Goal: Information Seeking & Learning: Find specific fact

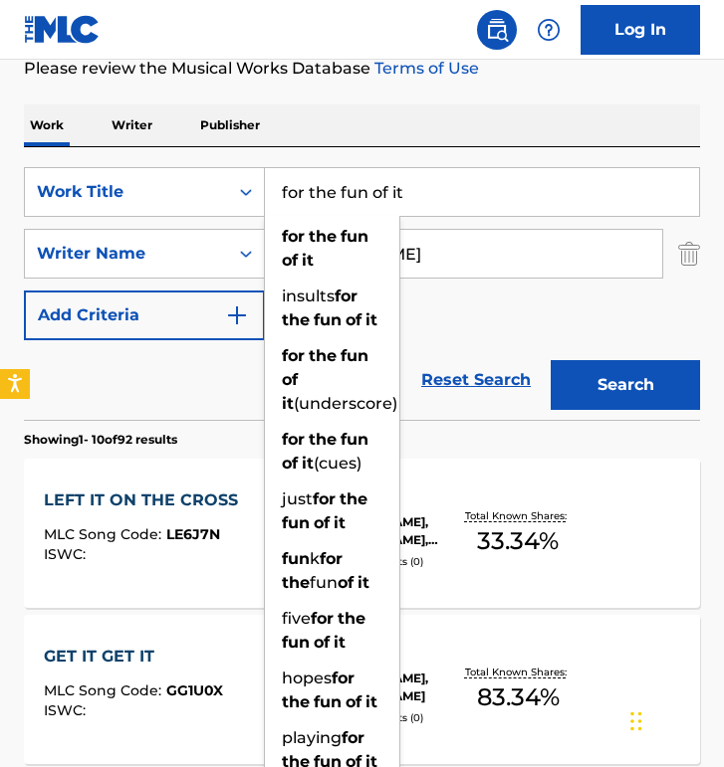
click at [449, 199] on input "for the fun of it" at bounding box center [482, 192] width 434 height 48
click at [450, 199] on input "for the fun of it" at bounding box center [482, 192] width 434 height 48
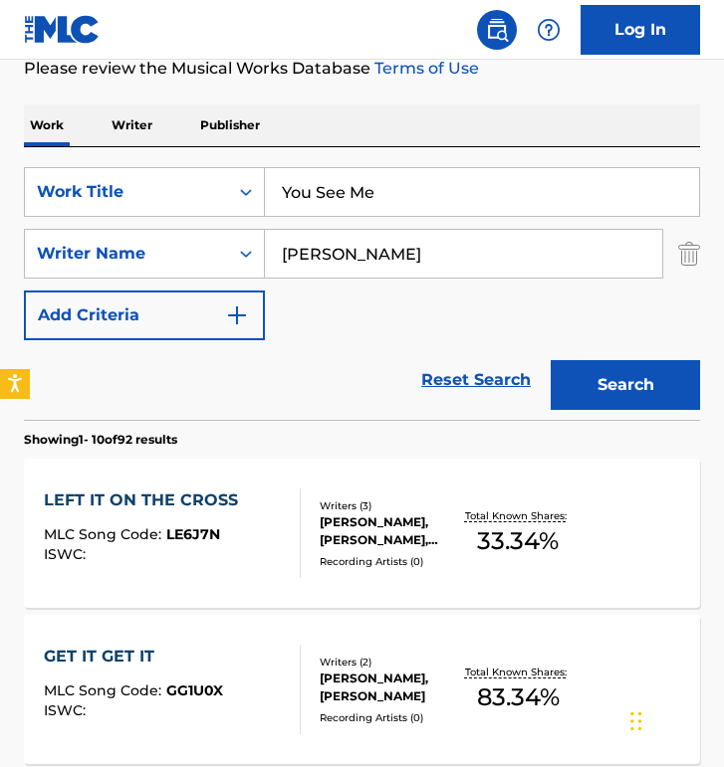
click at [477, 151] on div "SearchWithCriteria7cec7dc3-467f-4302-b48d-b3566953b450 Work Title You See Me Se…" at bounding box center [362, 283] width 676 height 273
click at [665, 394] on button "Search" at bounding box center [624, 385] width 149 height 50
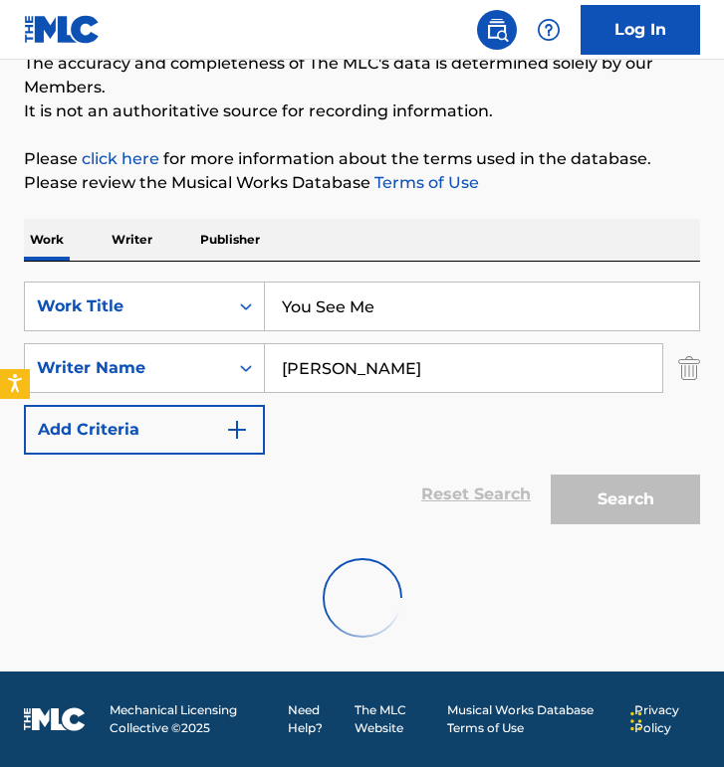
scroll to position [290, 0]
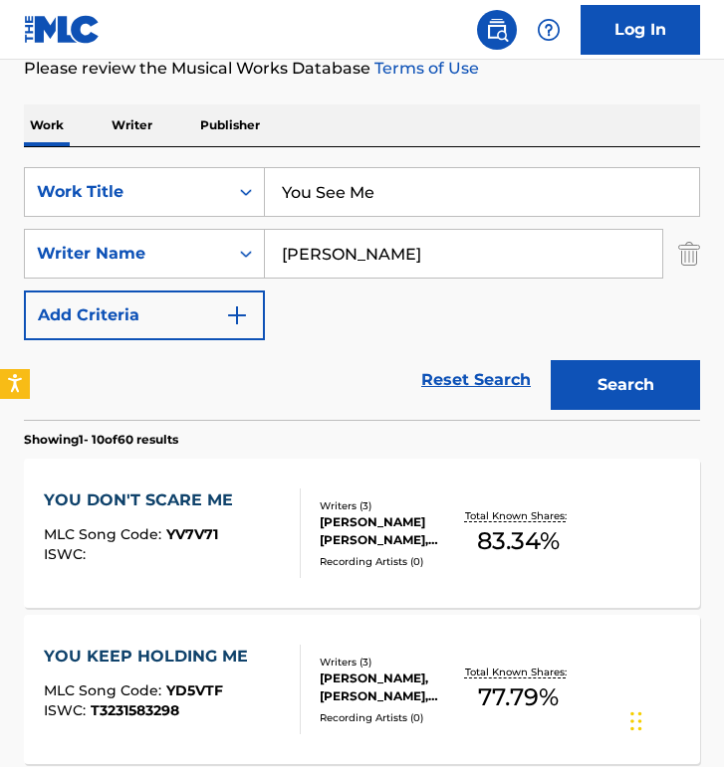
click at [471, 184] on input "You See Me" at bounding box center [482, 192] width 434 height 48
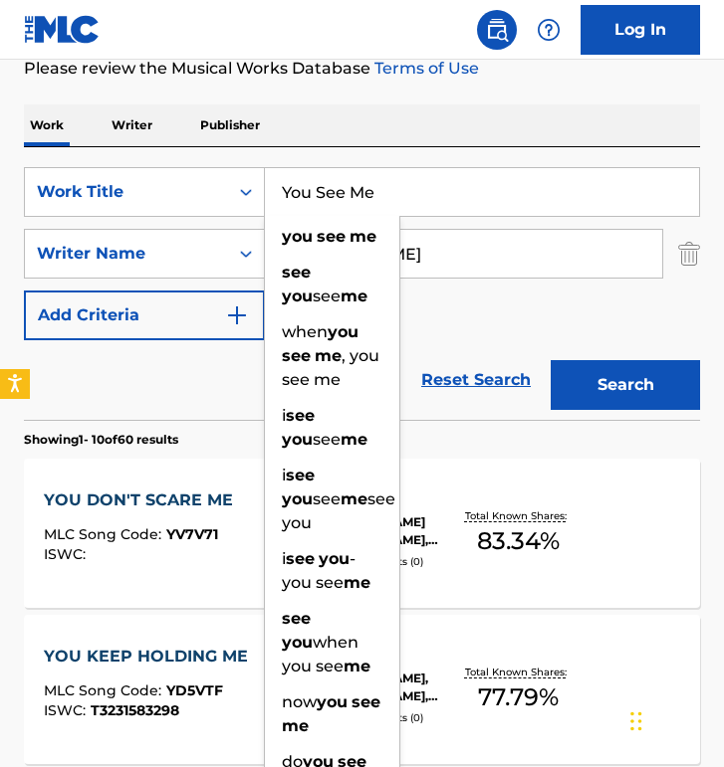
paste input "When You Com"
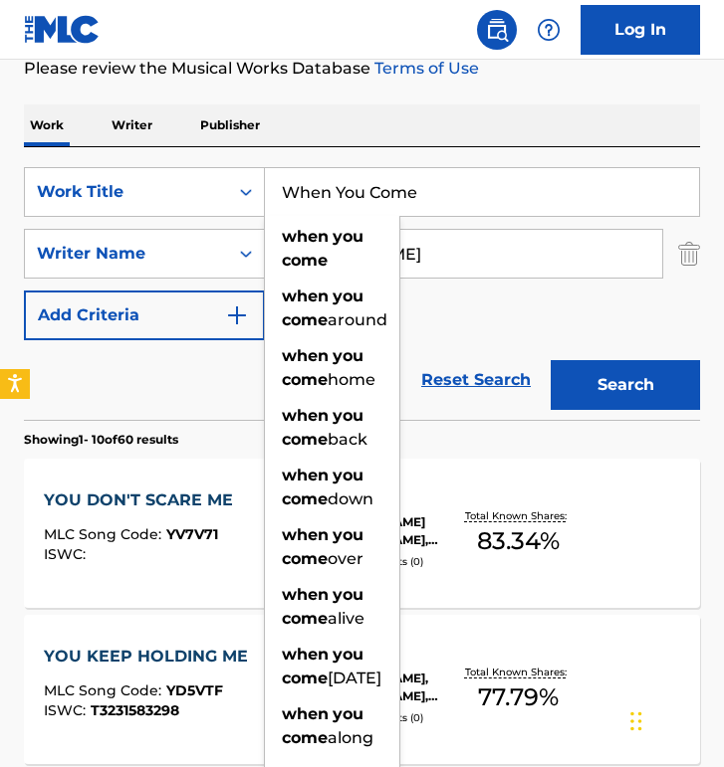
click at [550, 360] on button "Search" at bounding box center [624, 385] width 149 height 50
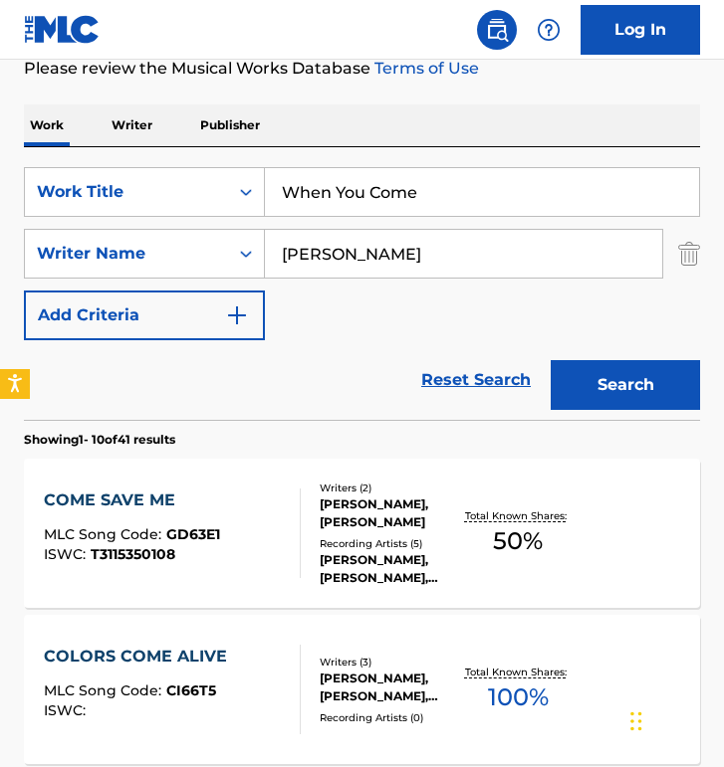
click at [414, 196] on input "When You Come" at bounding box center [482, 192] width 434 height 48
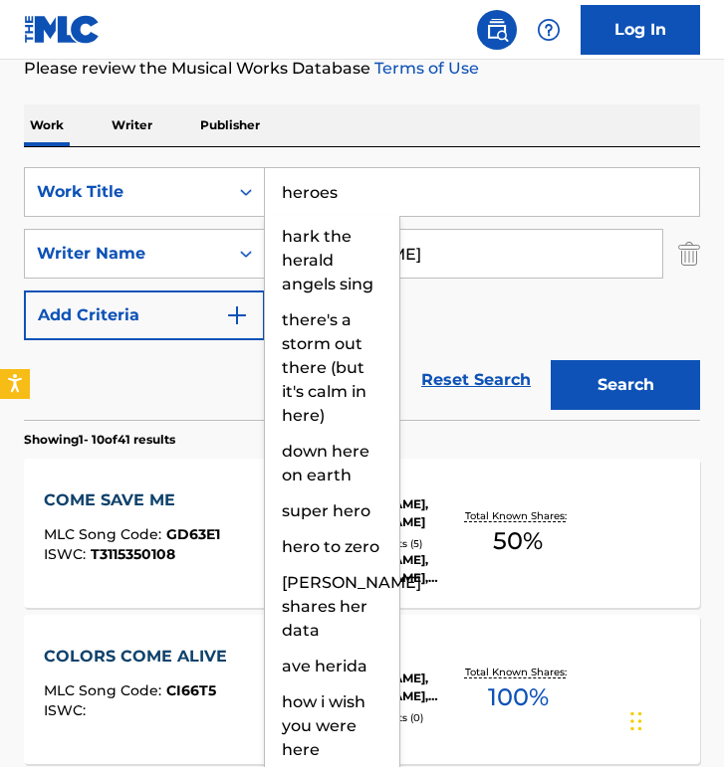
click at [550, 360] on button "Search" at bounding box center [624, 385] width 149 height 50
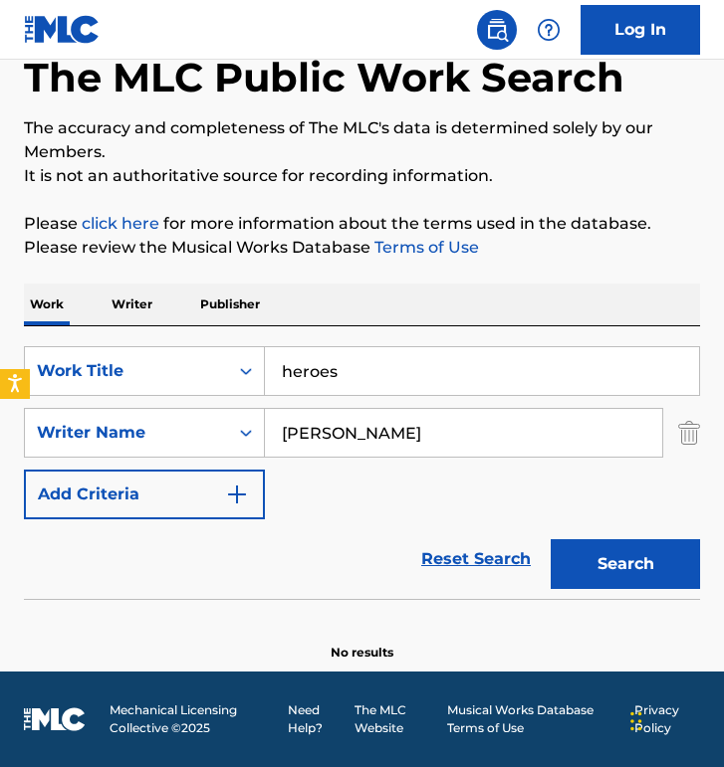
click at [362, 359] on input "heroes" at bounding box center [482, 371] width 434 height 48
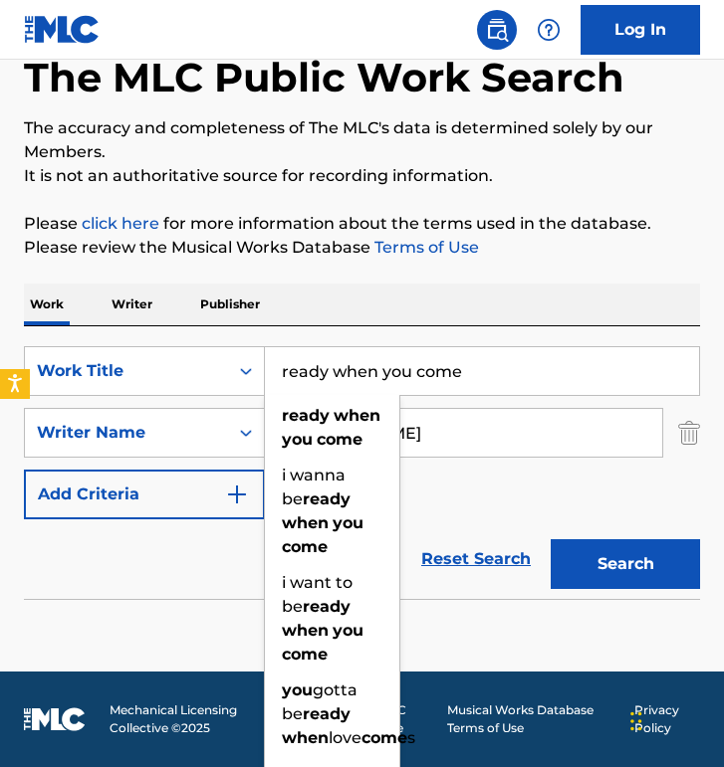
type input "ready when you come"
click at [382, 418] on div "ready when you come" at bounding box center [332, 428] width 134 height 60
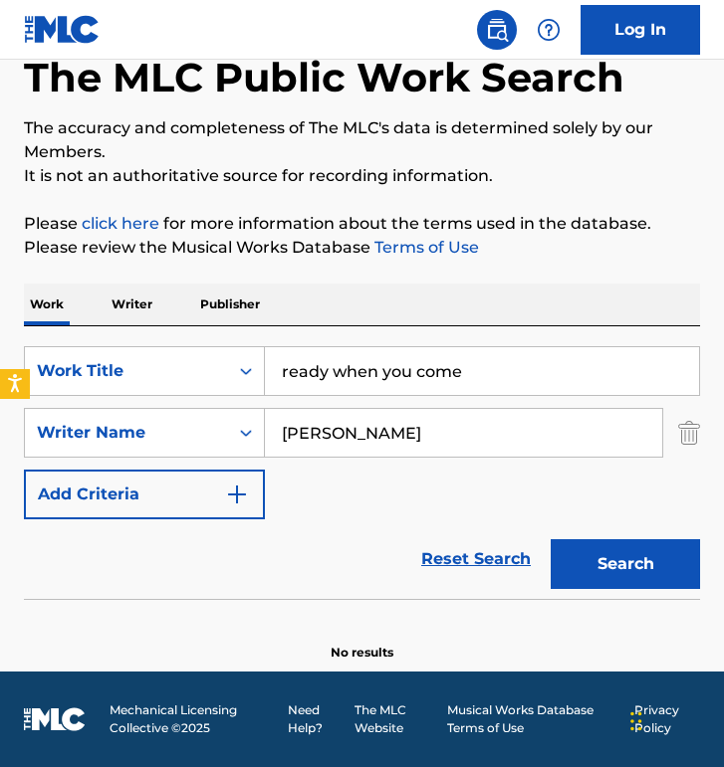
click at [401, 436] on input "[PERSON_NAME]" at bounding box center [463, 433] width 397 height 48
click at [402, 436] on input "[PERSON_NAME]" at bounding box center [463, 433] width 397 height 48
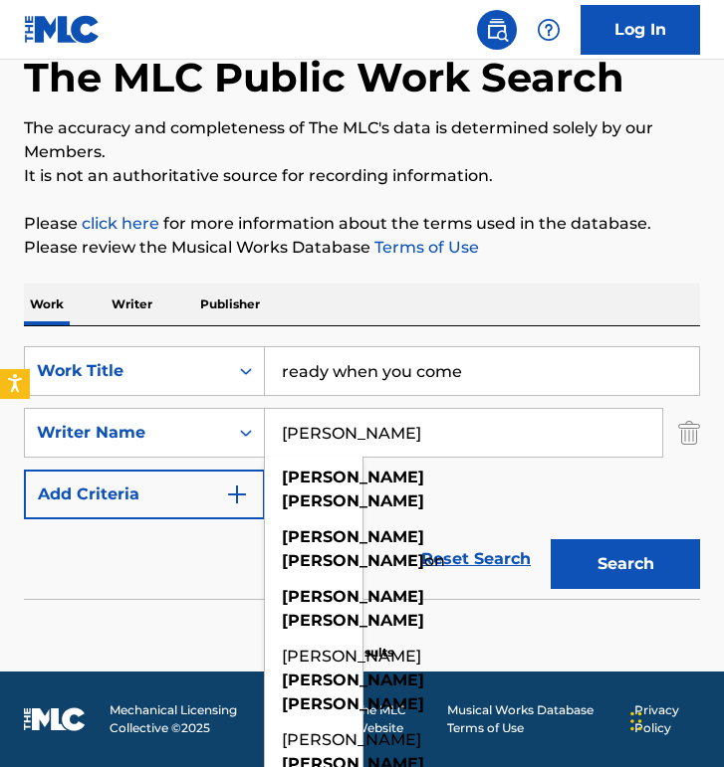
click at [402, 436] on input "[PERSON_NAME]" at bounding box center [463, 433] width 397 height 48
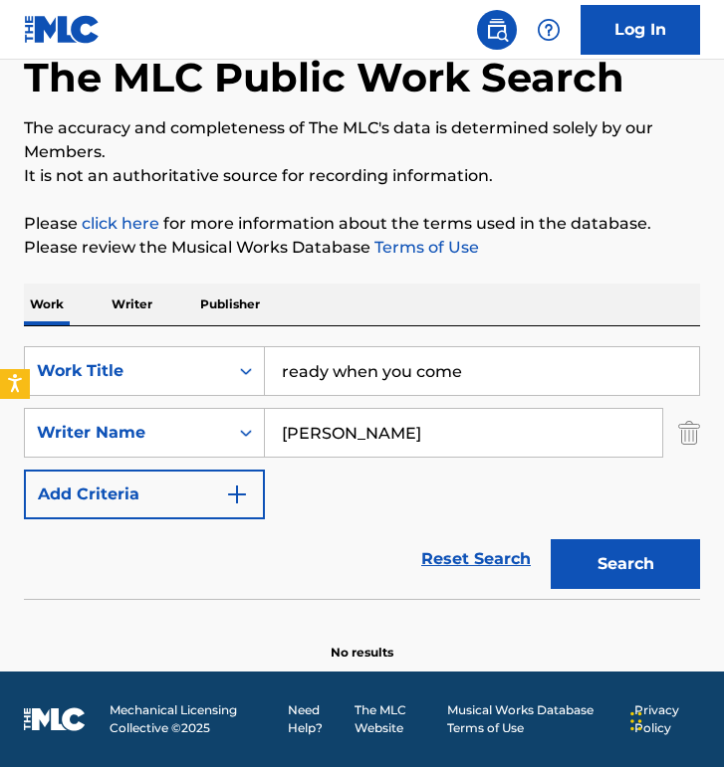
type input "[PERSON_NAME]"
click at [550, 539] on button "Search" at bounding box center [624, 564] width 149 height 50
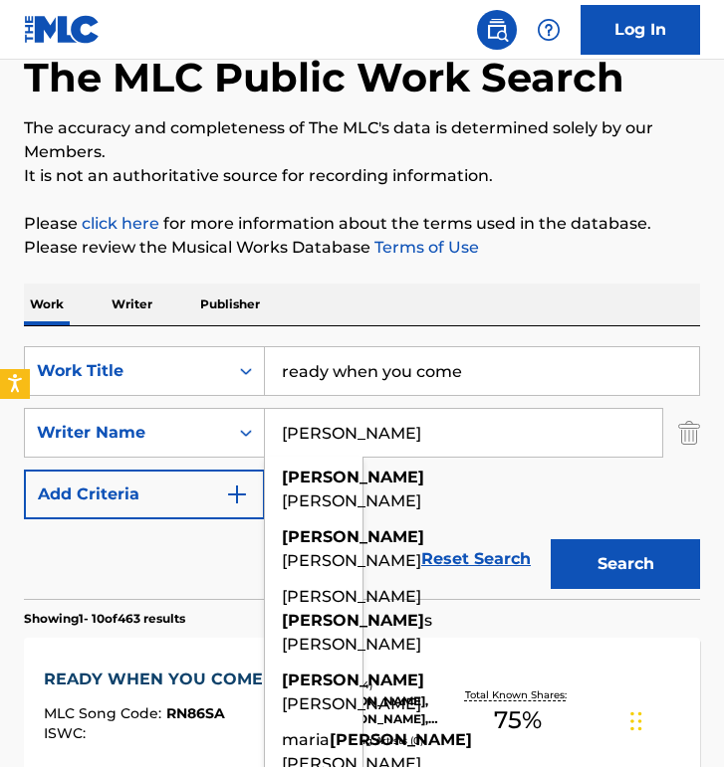
click at [410, 442] on input "[PERSON_NAME]" at bounding box center [463, 433] width 397 height 48
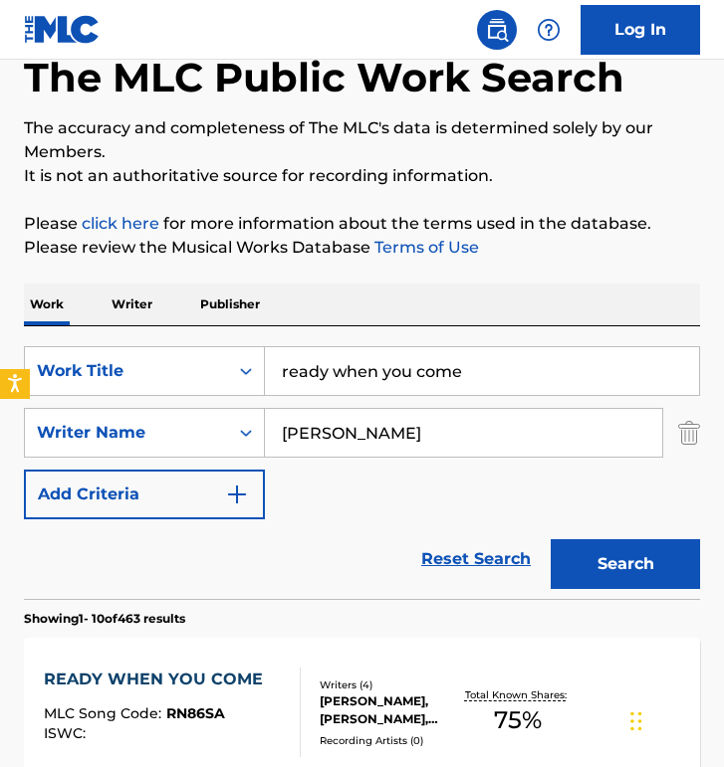
click at [436, 466] on div "SearchWithCriteria7cec7dc3-467f-4302-b48d-b3566953b450 Work Title ready when yo…" at bounding box center [362, 432] width 676 height 173
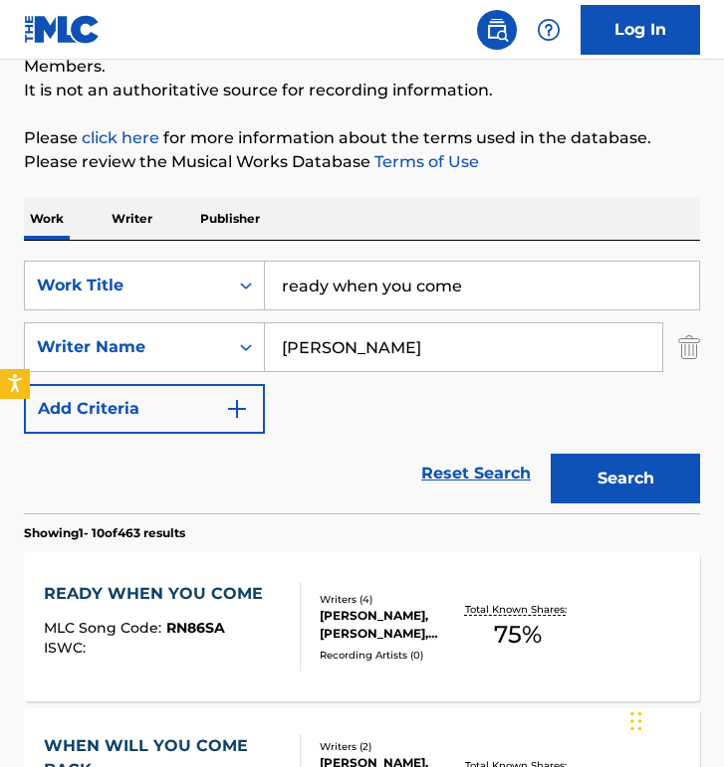
click at [234, 578] on div "READY WHEN YOU COME MLC Song Code : RN86SA ISWC : Writers ( 4 ) [PERSON_NAME], …" at bounding box center [362, 626] width 676 height 149
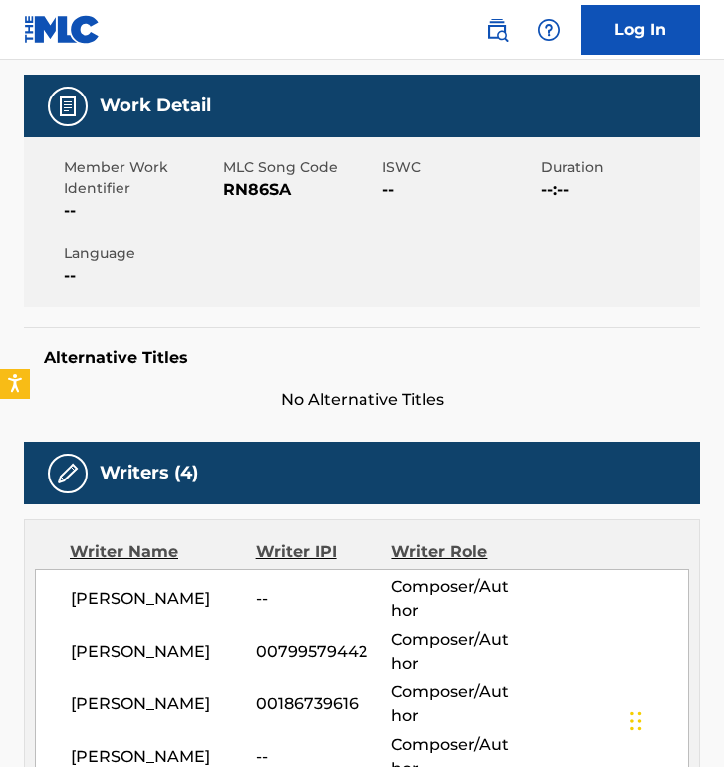
scroll to position [282, 0]
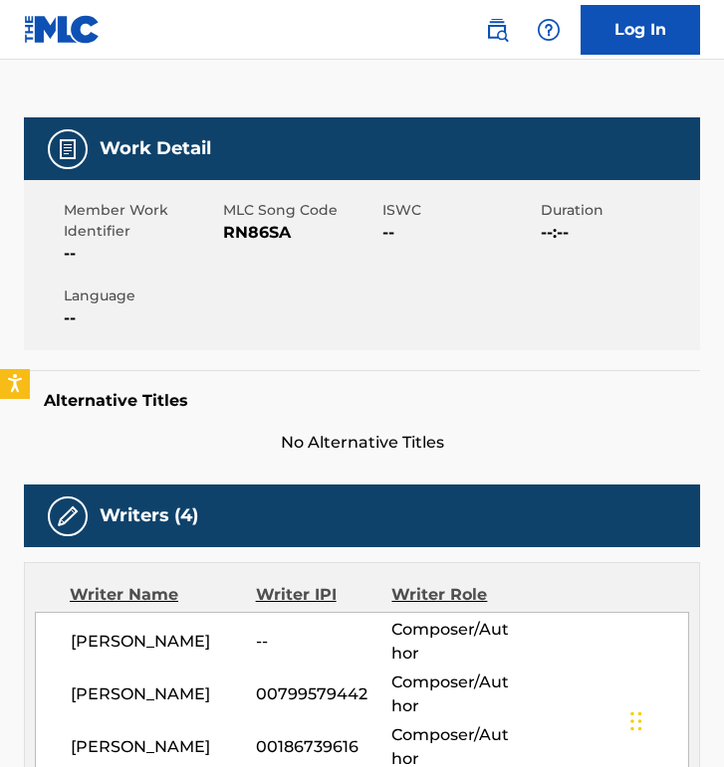
click at [261, 219] on span "MLC Song Code" at bounding box center [300, 210] width 154 height 21
click at [263, 226] on span "RN86SA" at bounding box center [300, 233] width 154 height 24
copy span "RN86SA"
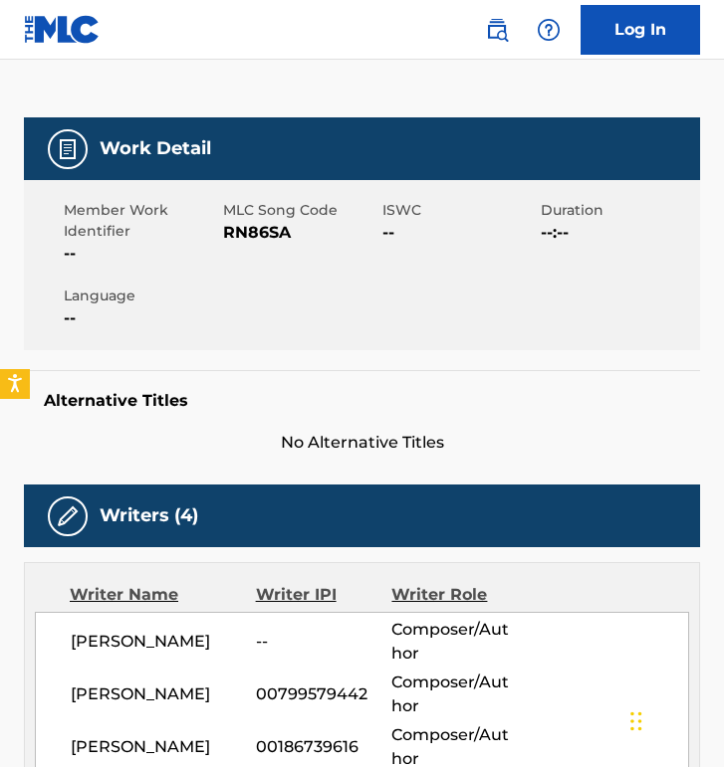
click at [371, 232] on span "RN86SA" at bounding box center [300, 233] width 154 height 24
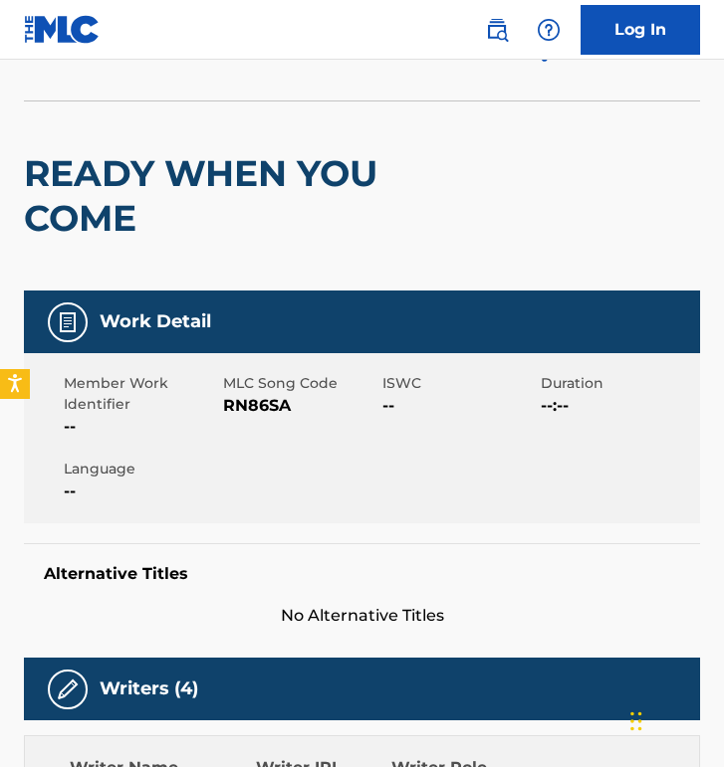
scroll to position [0, 0]
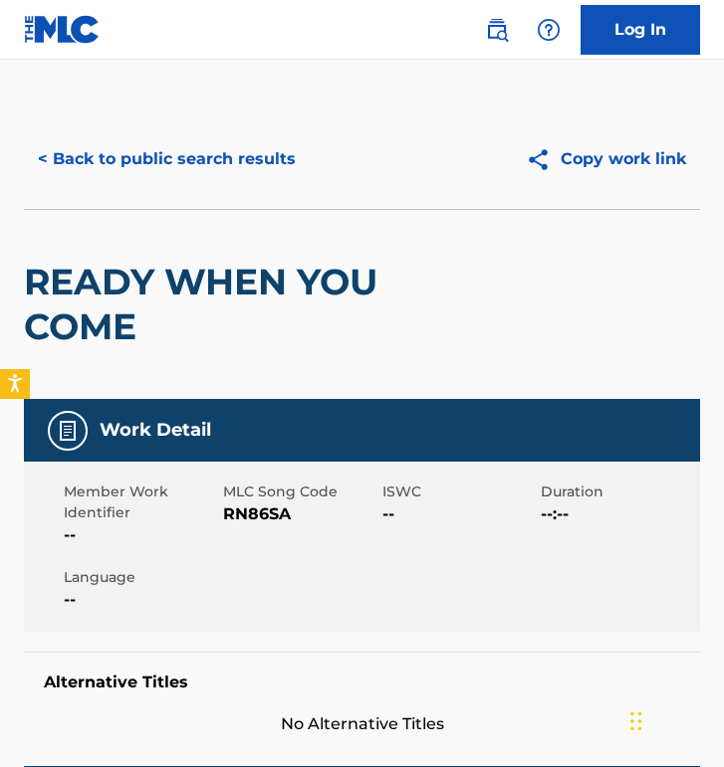
click at [226, 194] on div "< Back to public search results Copy work link" at bounding box center [362, 159] width 676 height 100
click at [252, 146] on button "< Back to public search results" at bounding box center [167, 159] width 286 height 50
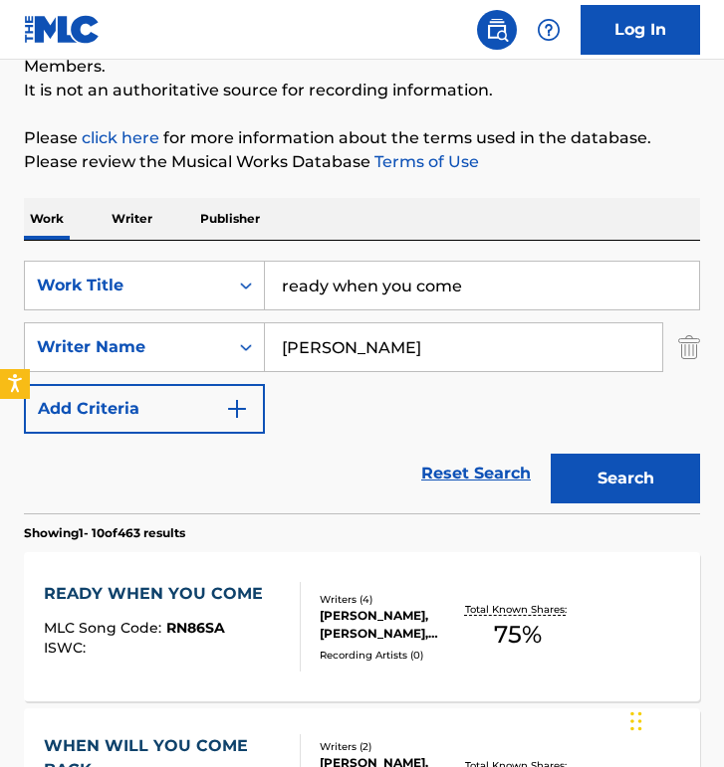
click at [428, 266] on input "ready when you come" at bounding box center [482, 286] width 434 height 48
paste input "Heroes"
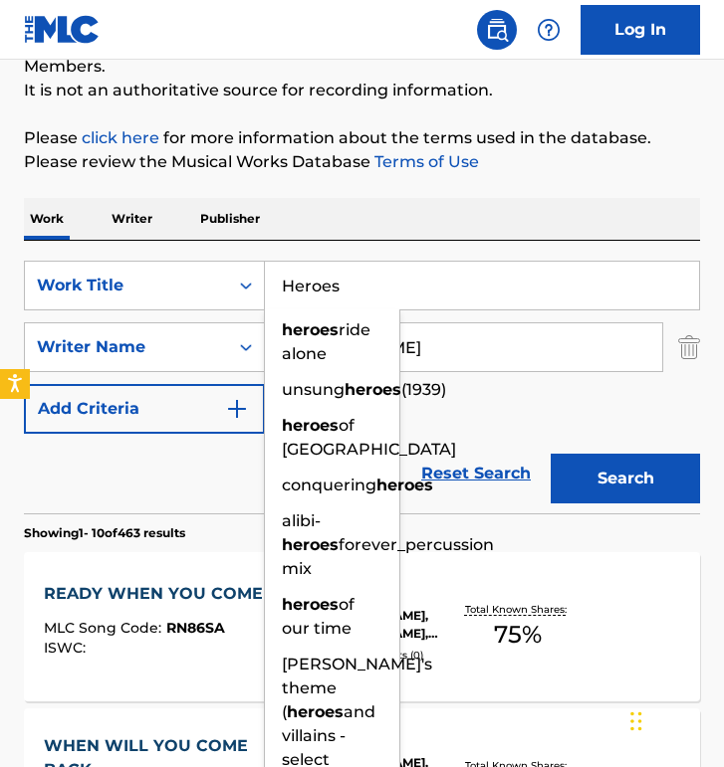
click at [550, 454] on button "Search" at bounding box center [624, 479] width 149 height 50
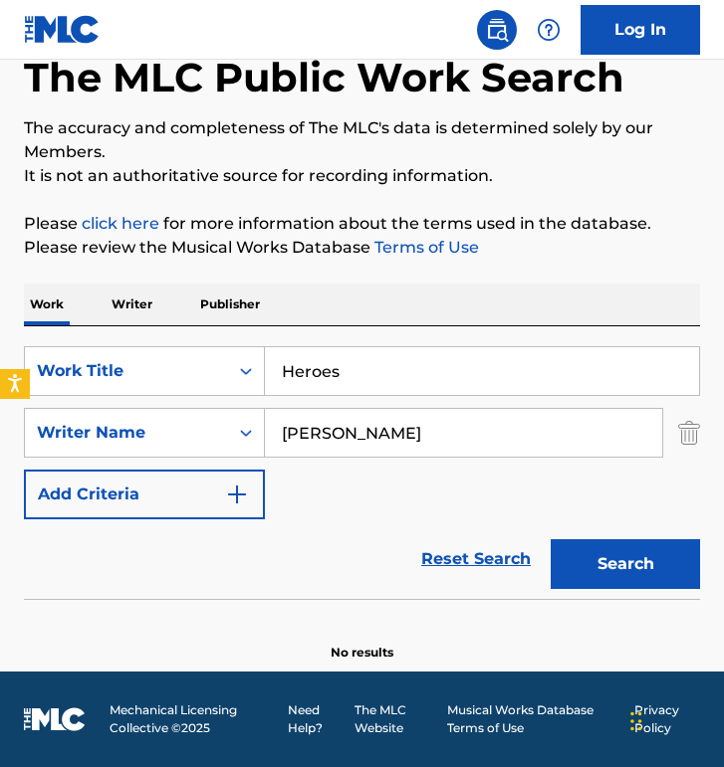
scroll to position [110, 0]
click at [297, 378] on input "Heroes" at bounding box center [482, 371] width 434 height 48
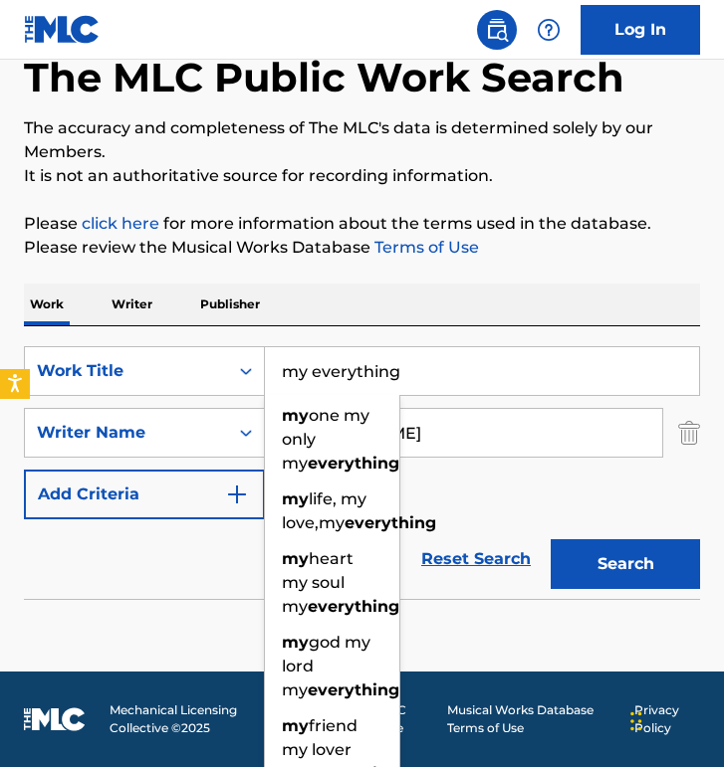
type input "my everything"
click at [550, 539] on button "Search" at bounding box center [624, 564] width 149 height 50
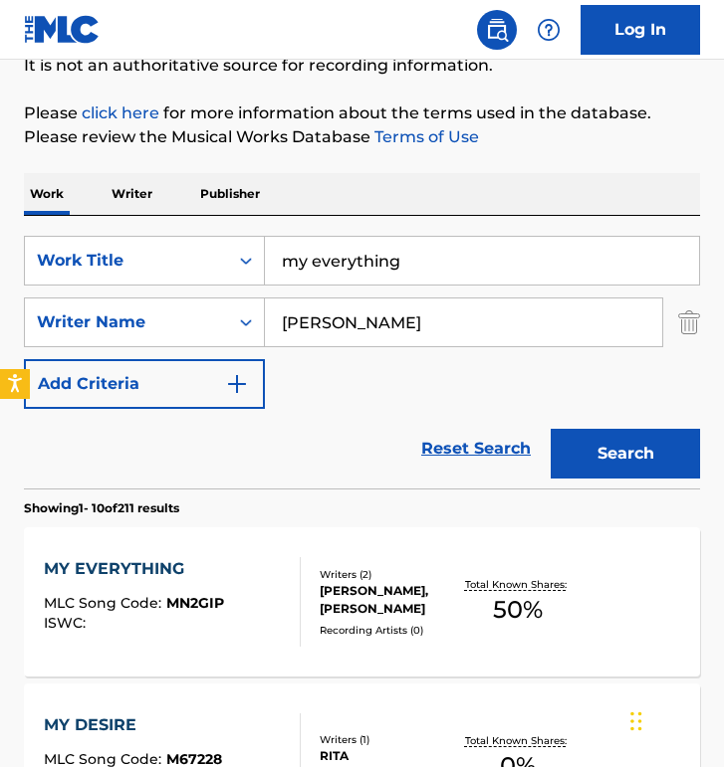
scroll to position [278, 0]
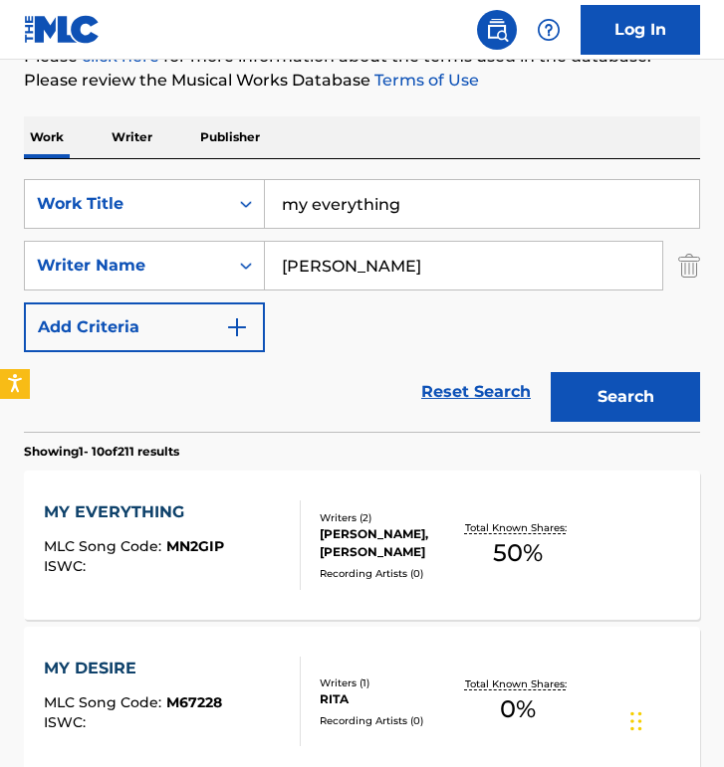
click at [193, 549] on span "MN2GIP" at bounding box center [195, 547] width 58 height 18
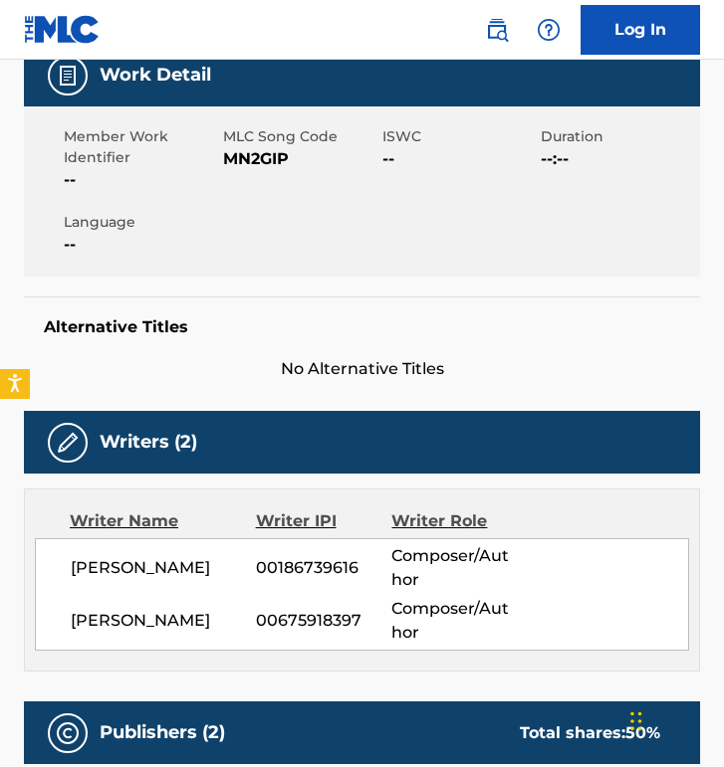
scroll to position [53, 0]
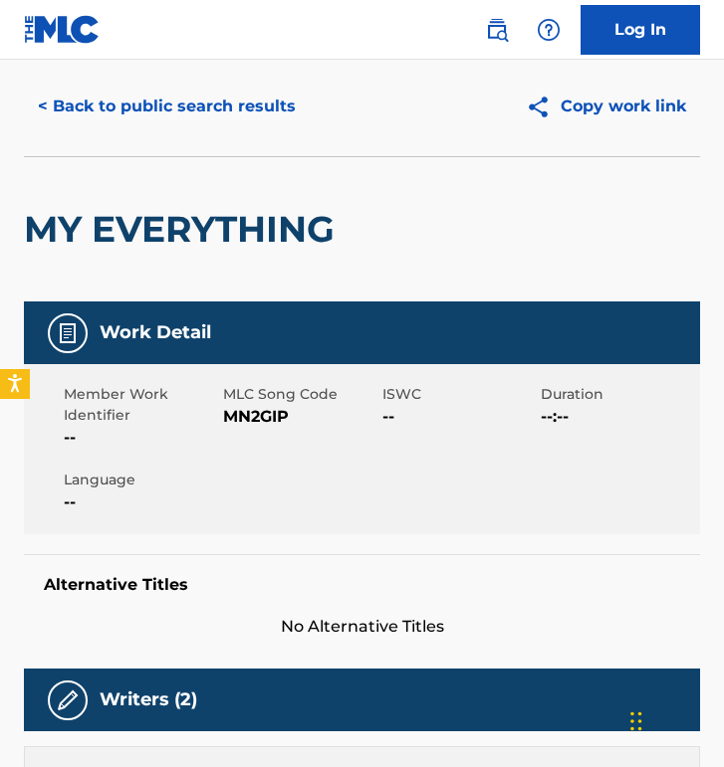
click at [261, 409] on span "MN2GIP" at bounding box center [300, 417] width 154 height 24
click at [135, 117] on button "< Back to public search results" at bounding box center [167, 107] width 286 height 50
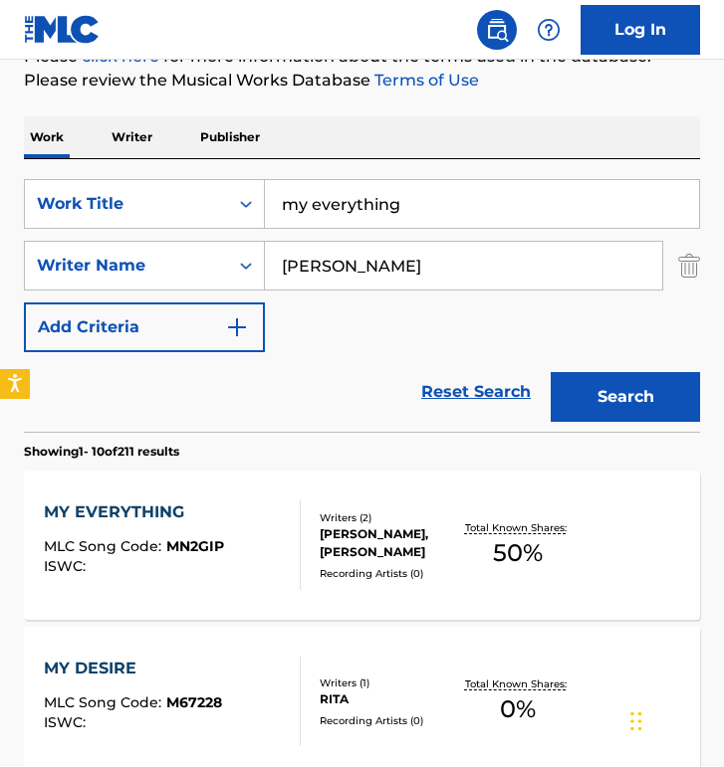
click at [279, 209] on input "my everything" at bounding box center [482, 204] width 434 height 48
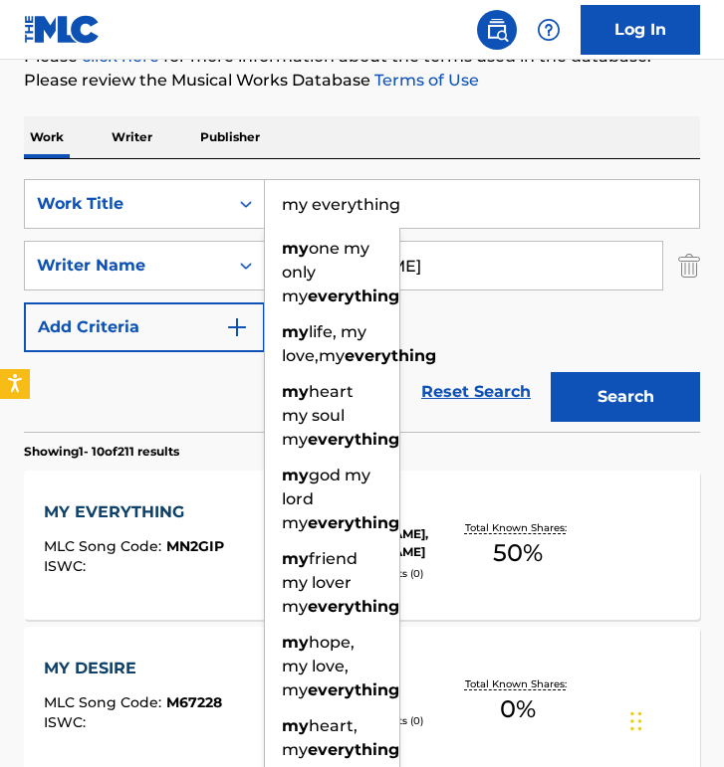
paste input "Heroes"
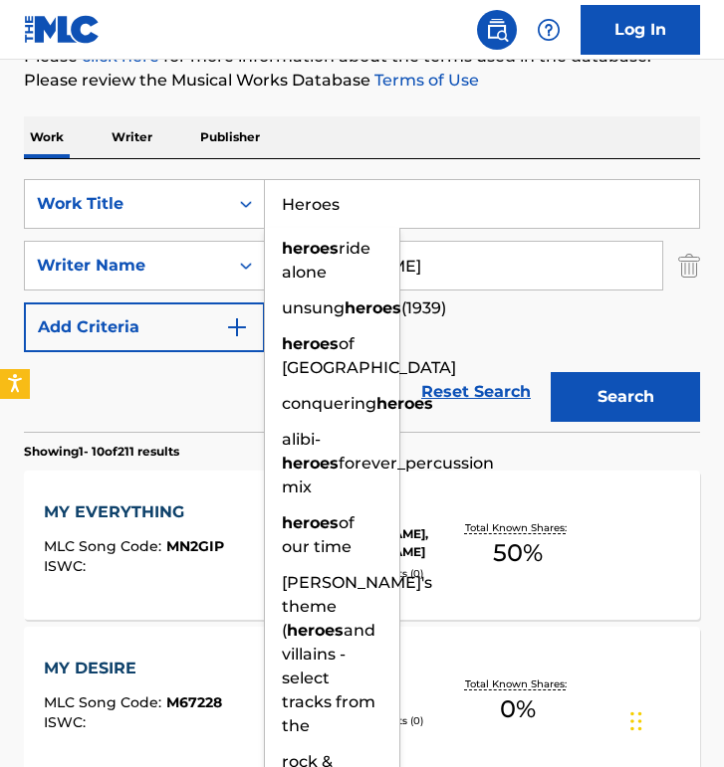
click at [550, 372] on button "Search" at bounding box center [624, 397] width 149 height 50
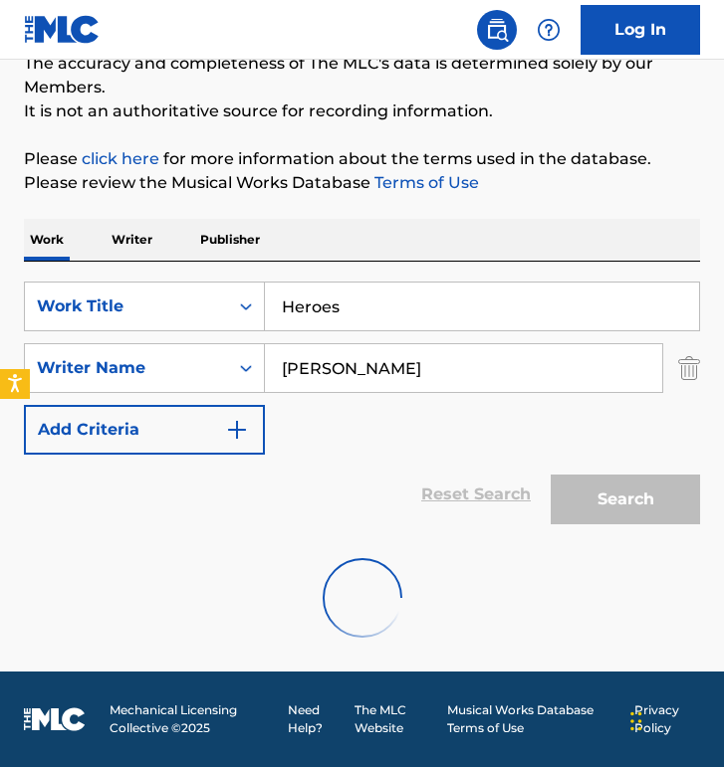
scroll to position [110, 0]
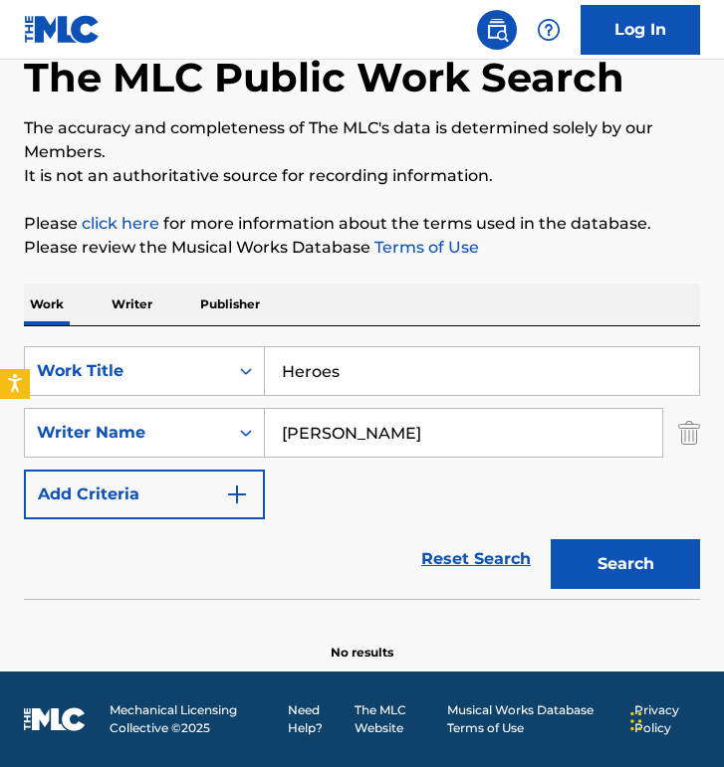
click at [339, 378] on input "Heroes" at bounding box center [482, 371] width 434 height 48
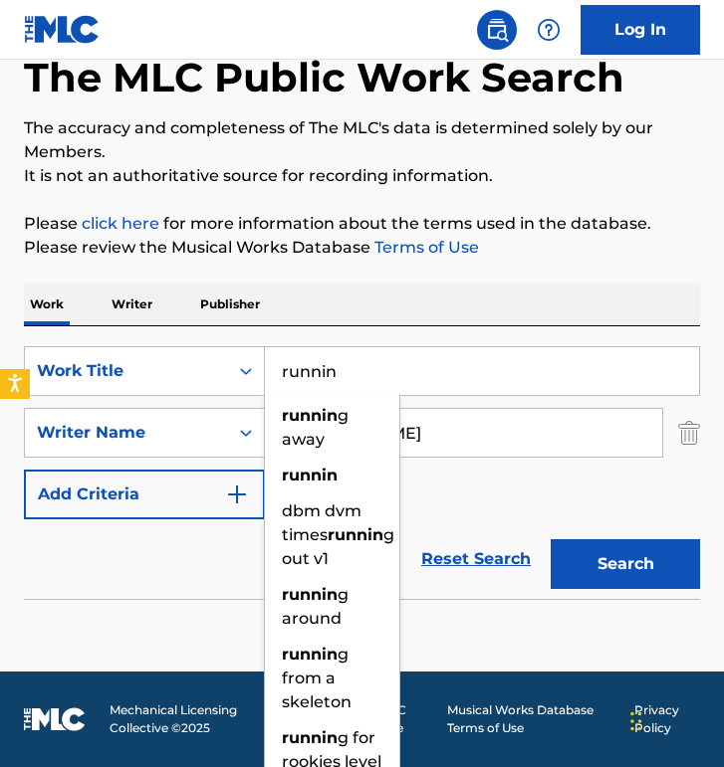
type input "runnin"
click at [550, 539] on button "Search" at bounding box center [624, 564] width 149 height 50
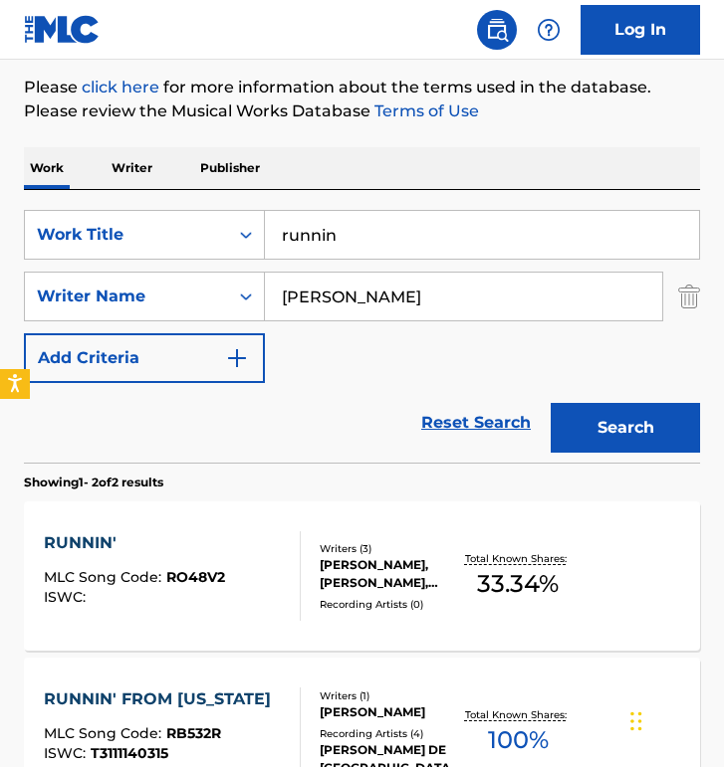
scroll to position [326, 0]
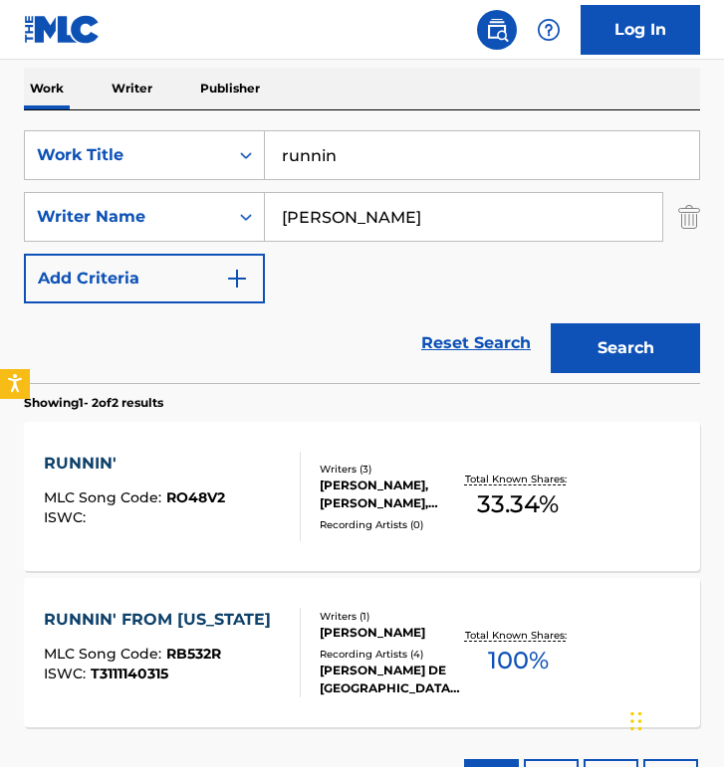
click at [175, 499] on span "RO48V2" at bounding box center [195, 498] width 59 height 18
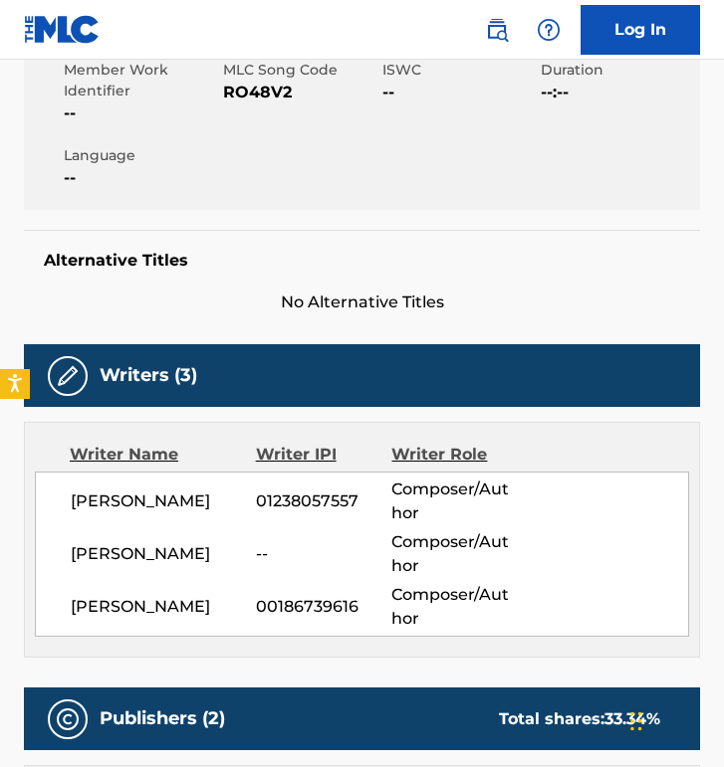
scroll to position [369, 0]
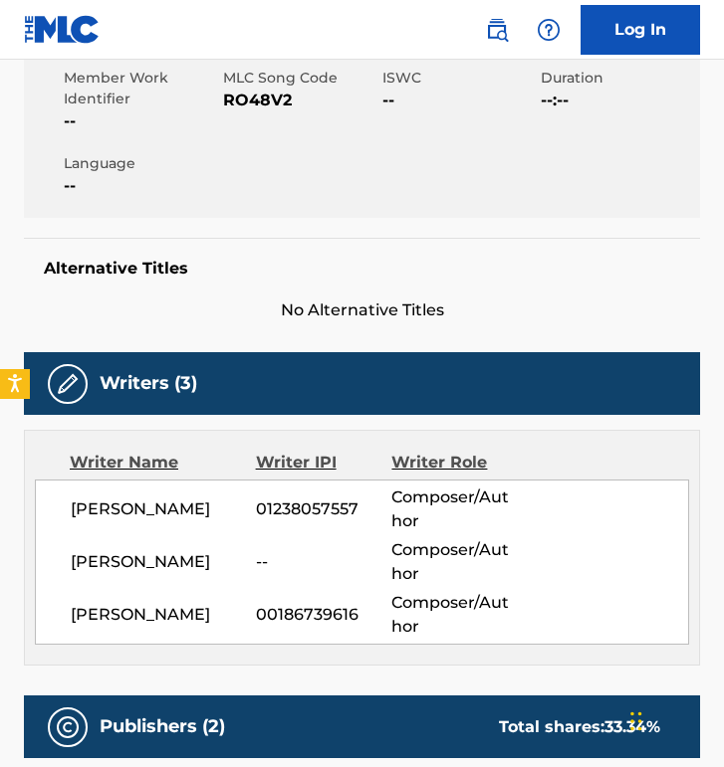
click at [267, 98] on span "RO48V2" at bounding box center [300, 101] width 154 height 24
click at [387, 200] on div "Member Work Identifier -- MLC Song Code RO48V2 ISWC -- Duration --:-- Language …" at bounding box center [362, 133] width 676 height 170
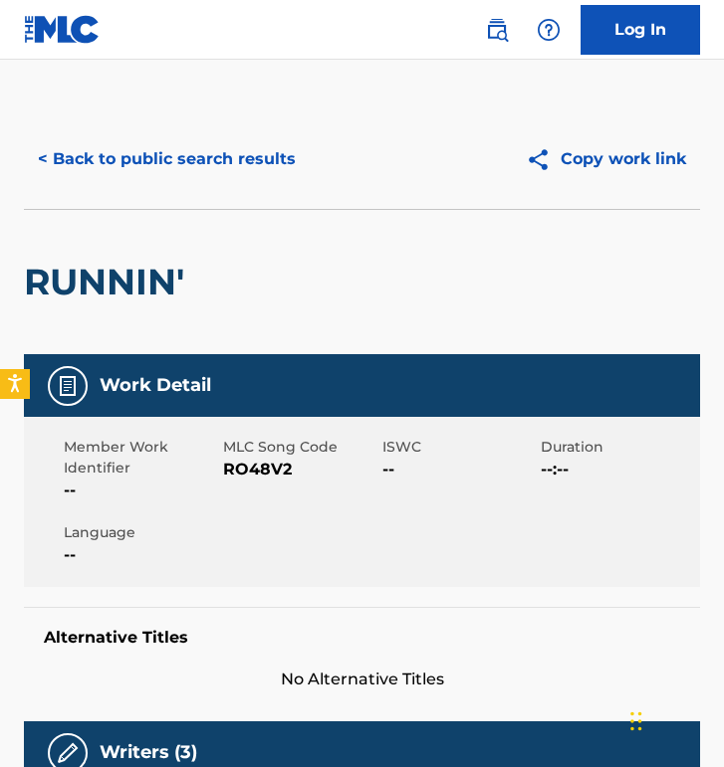
click at [250, 154] on button "< Back to public search results" at bounding box center [167, 159] width 286 height 50
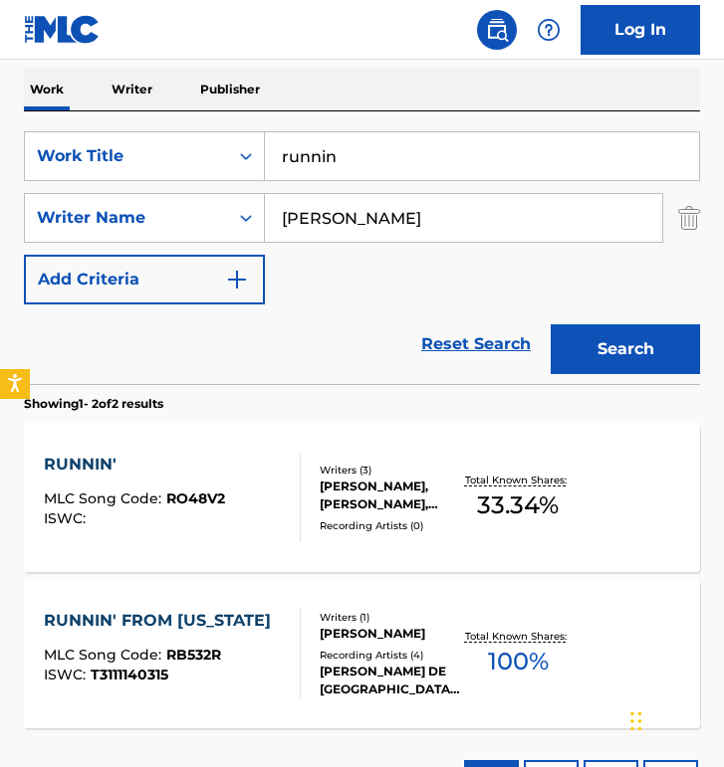
click at [404, 133] on input "runnin" at bounding box center [482, 156] width 434 height 48
click at [404, 132] on input "runnin" at bounding box center [482, 156] width 434 height 48
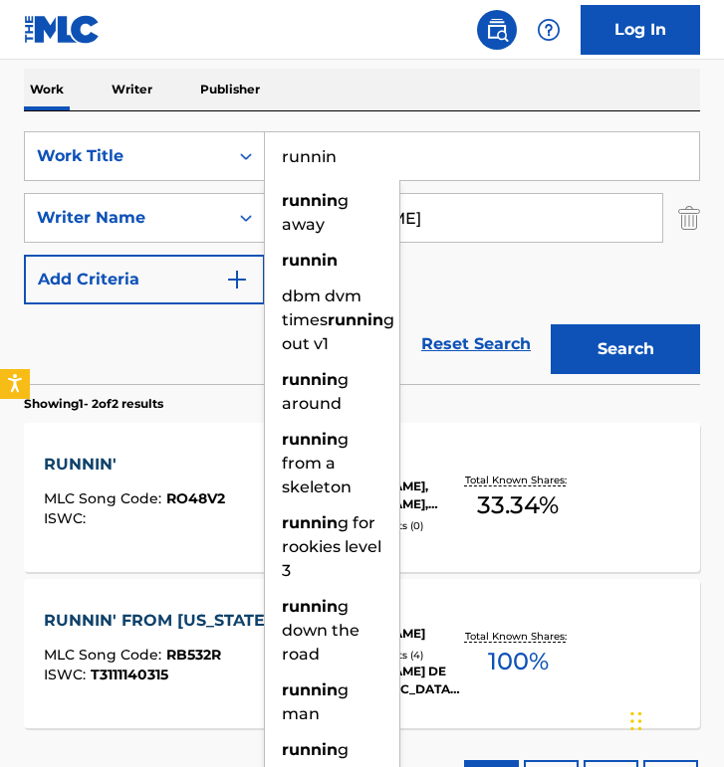
click at [404, 132] on input "runnin" at bounding box center [482, 156] width 434 height 48
paste input "Mad Ma"
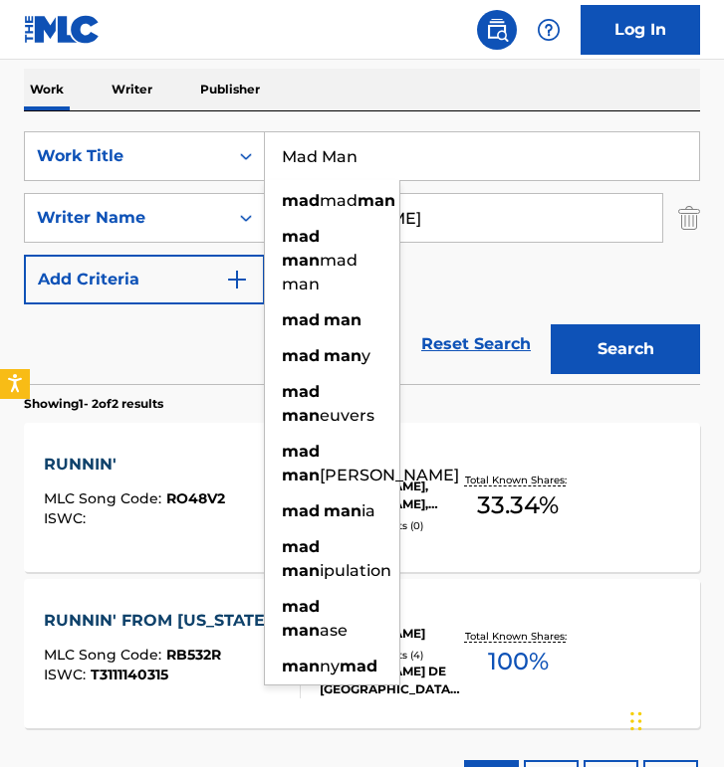
type input "Mad Man"
click at [550, 324] on button "Search" at bounding box center [624, 349] width 149 height 50
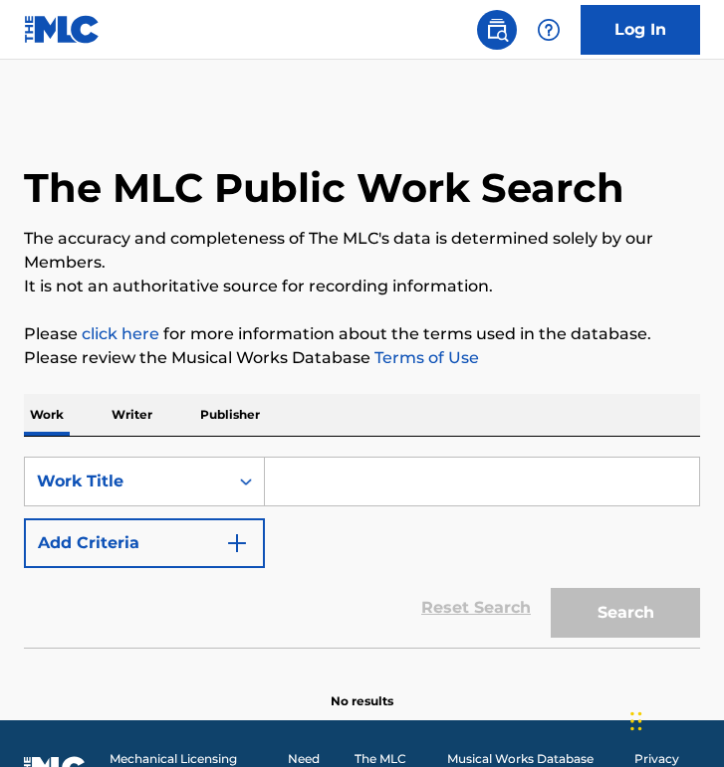
click at [216, 532] on button "Add Criteria" at bounding box center [144, 544] width 241 height 50
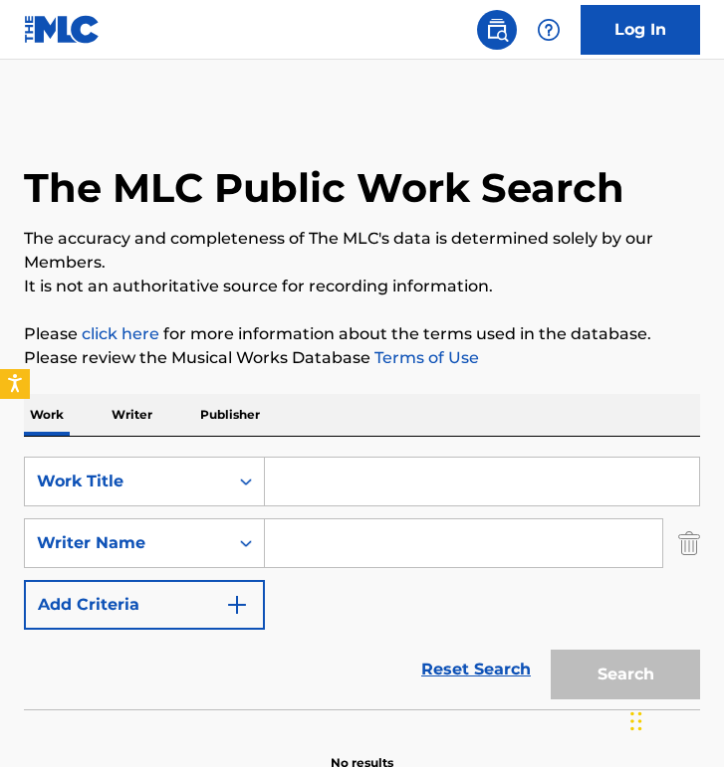
click at [301, 555] on input "Search Form" at bounding box center [463, 544] width 397 height 48
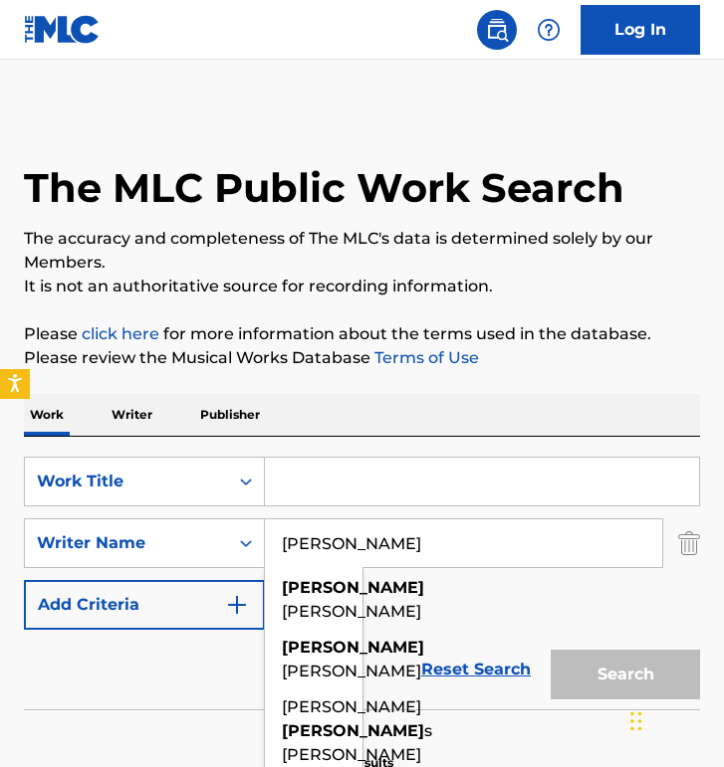
type input "[PERSON_NAME]"
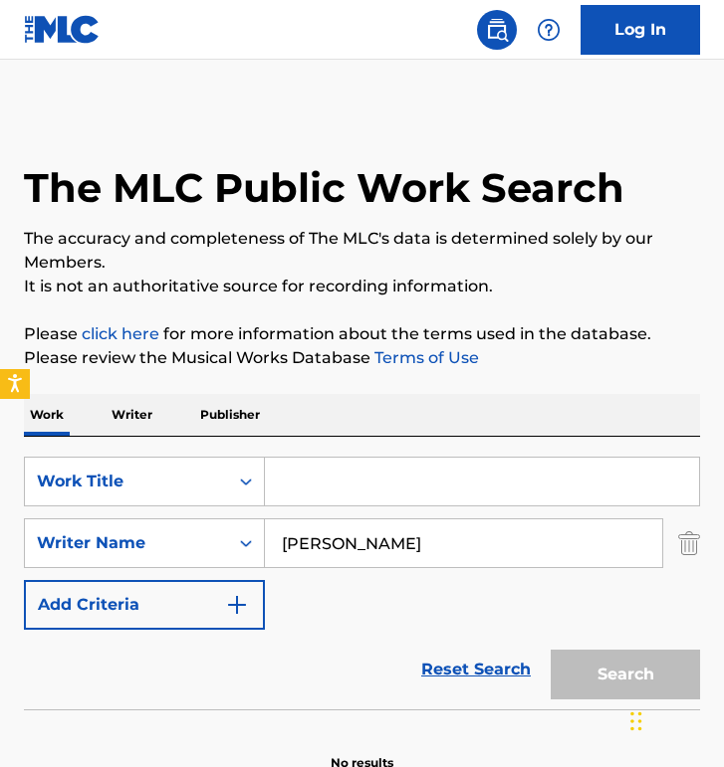
click at [339, 461] on input "Search Form" at bounding box center [482, 482] width 434 height 48
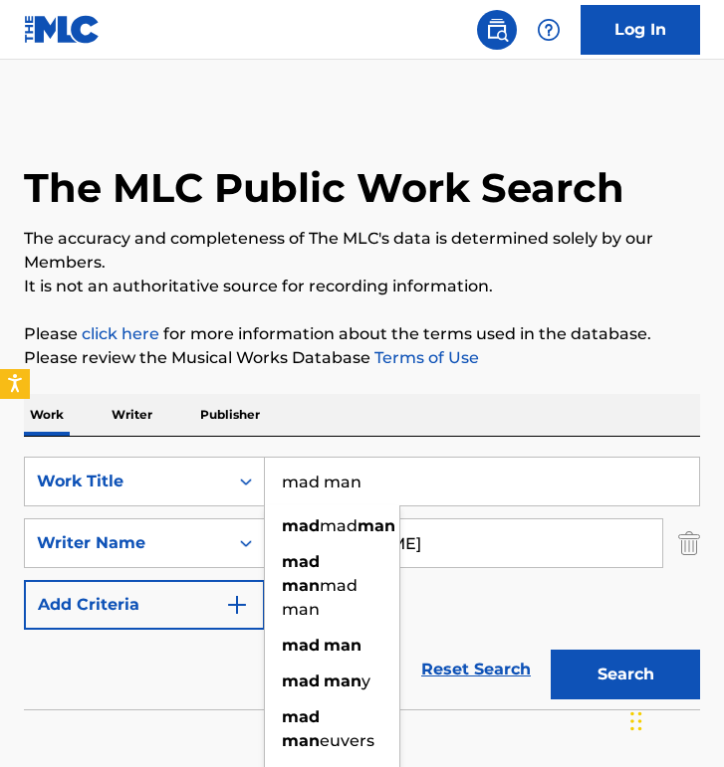
type input "mad man"
click at [447, 445] on div "SearchWithCriteria578a77d4-dea3-4a52-a5ca-c4951786df7f Work Title mad man mad m…" at bounding box center [362, 573] width 676 height 273
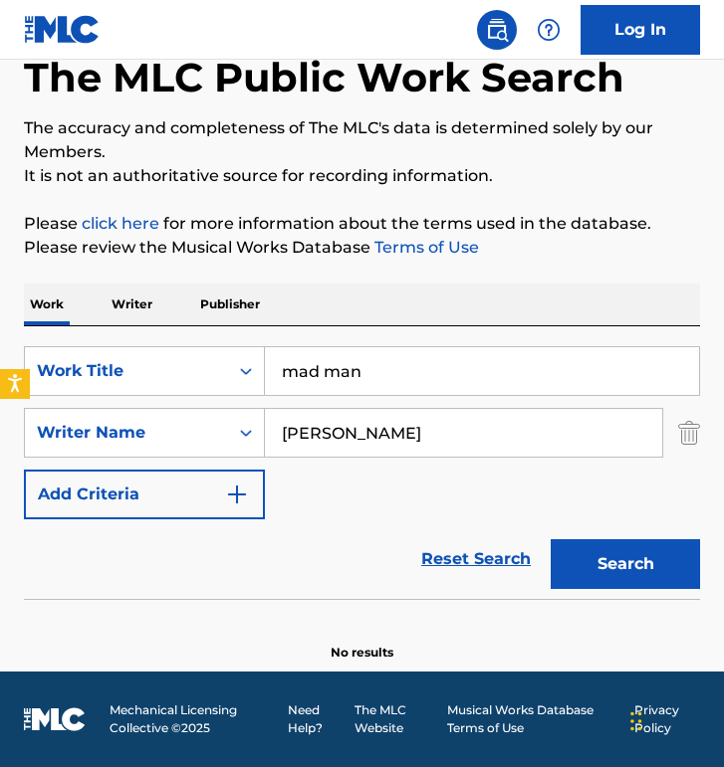
click at [604, 546] on button "Search" at bounding box center [624, 564] width 149 height 50
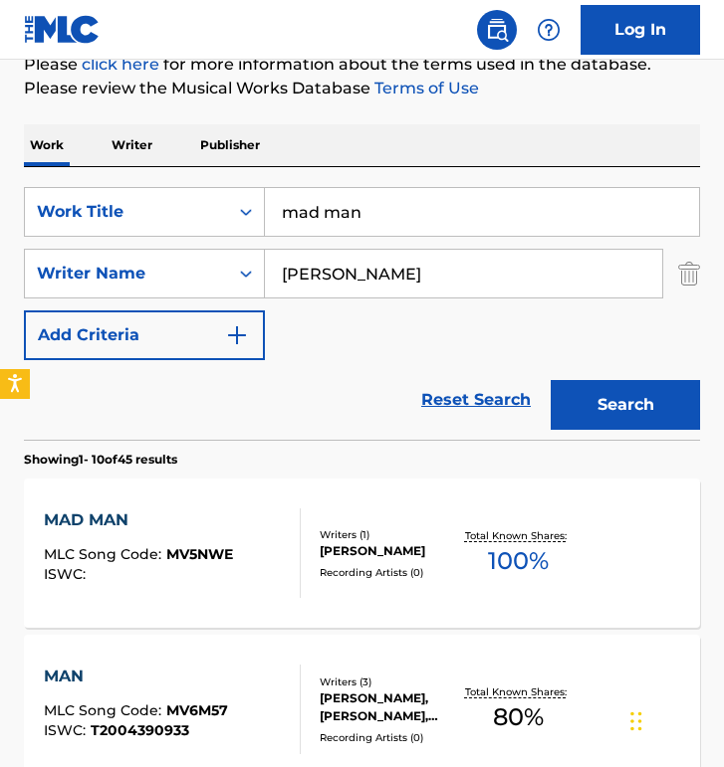
scroll to position [285, 0]
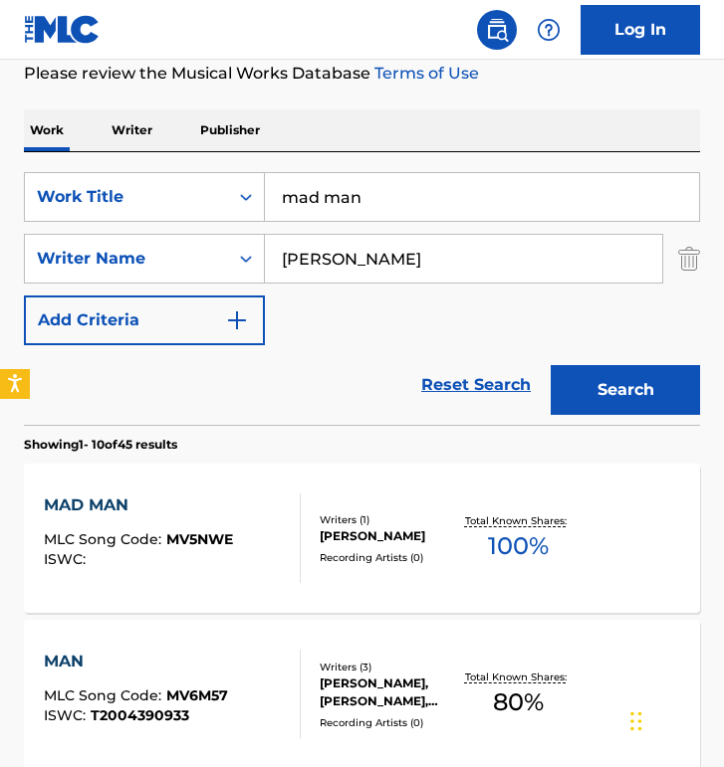
click at [225, 523] on div "MAD MAN MLC Song Code : MV5NWE ISWC :" at bounding box center [138, 539] width 189 height 90
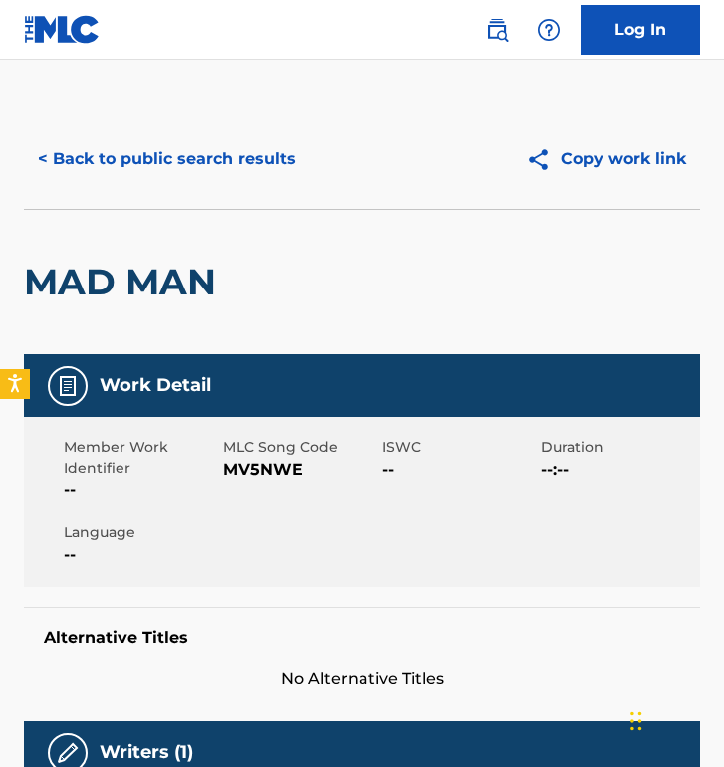
click at [230, 466] on span "MV5NWE" at bounding box center [300, 470] width 154 height 24
copy span "MV5NWE"
click at [173, 150] on button "< Back to public search results" at bounding box center [167, 159] width 286 height 50
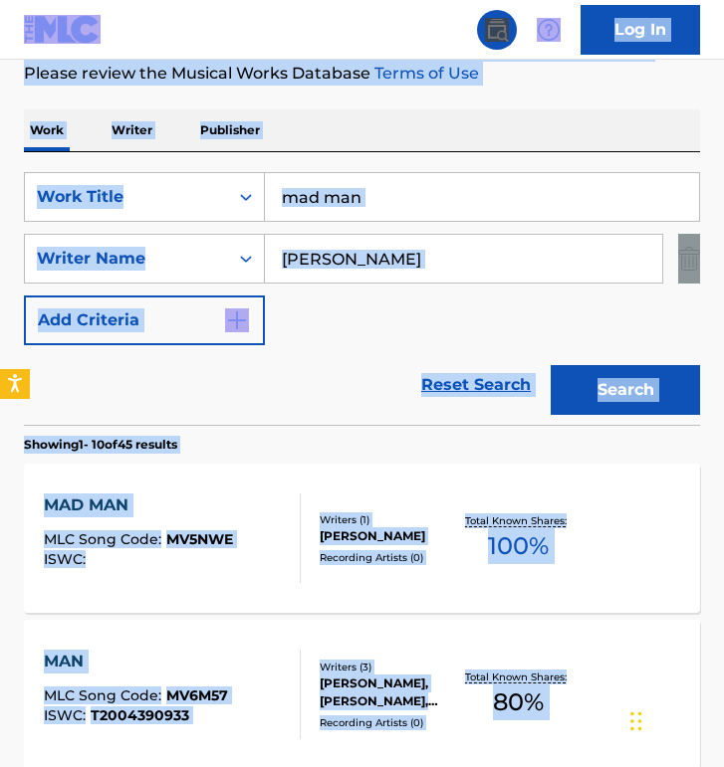
click at [498, 195] on input "mad man" at bounding box center [482, 197] width 434 height 48
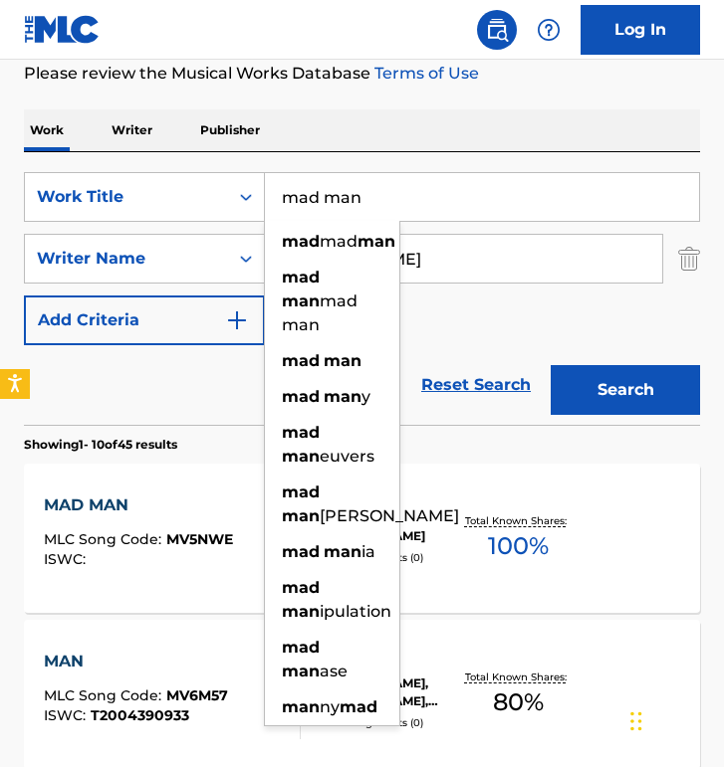
paste input "Infinite"
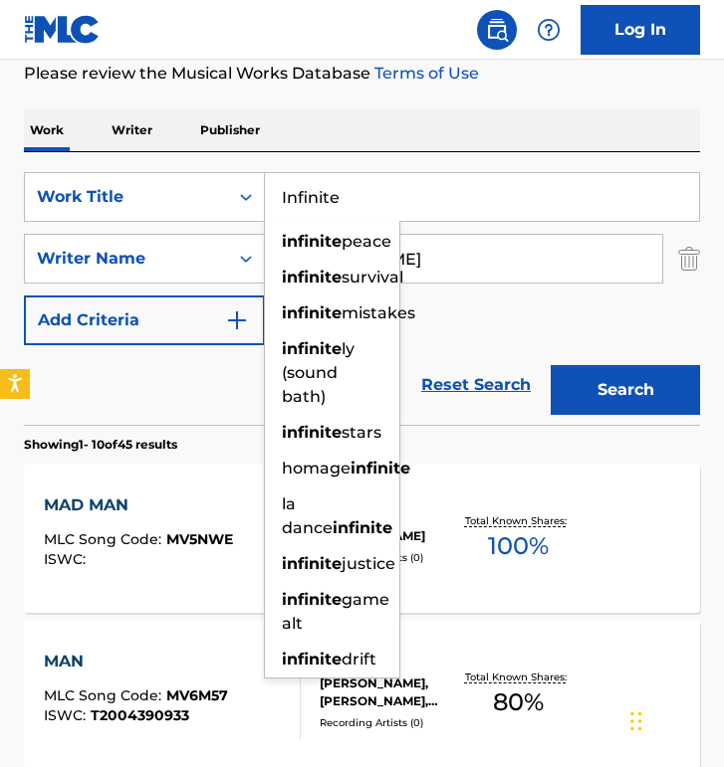
type input "Infinite"
click at [550, 365] on button "Search" at bounding box center [624, 390] width 149 height 50
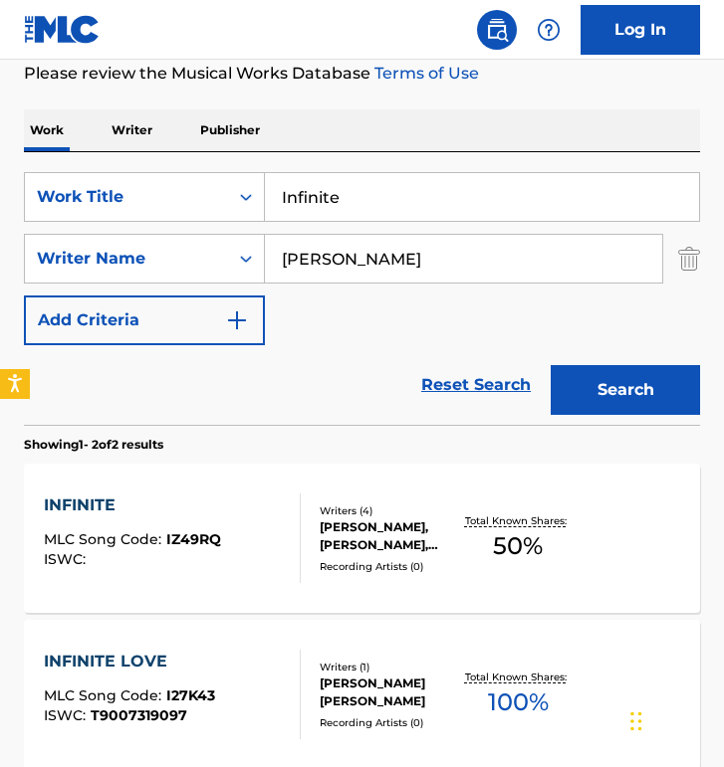
click at [241, 490] on div "INFINITE MLC Song Code : IZ49RQ ISWC : Writers ( 4 ) AMANDA COOK, WONG MITCH, J…" at bounding box center [362, 538] width 676 height 149
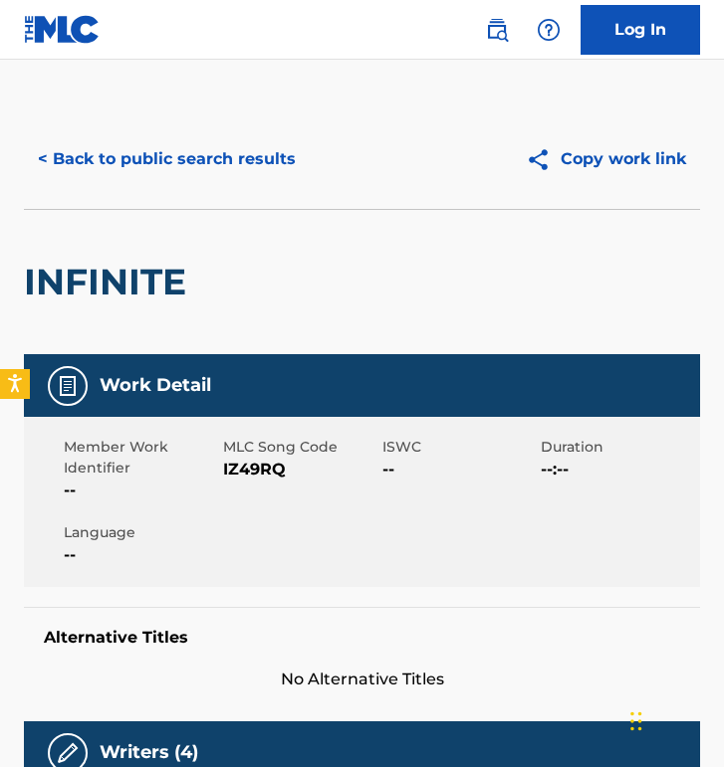
click at [245, 464] on span "IZ49RQ" at bounding box center [300, 470] width 154 height 24
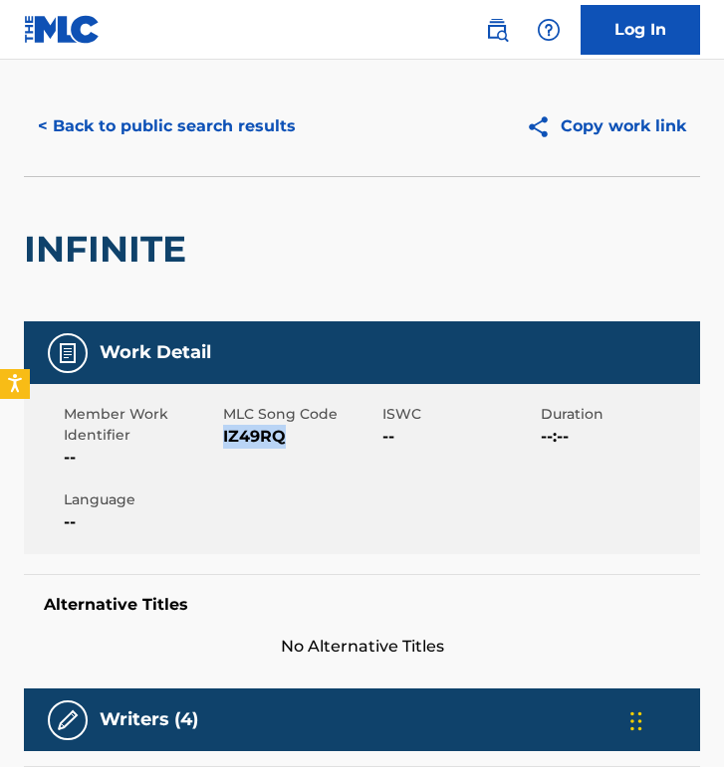
click at [178, 120] on button "< Back to public search results" at bounding box center [167, 127] width 286 height 50
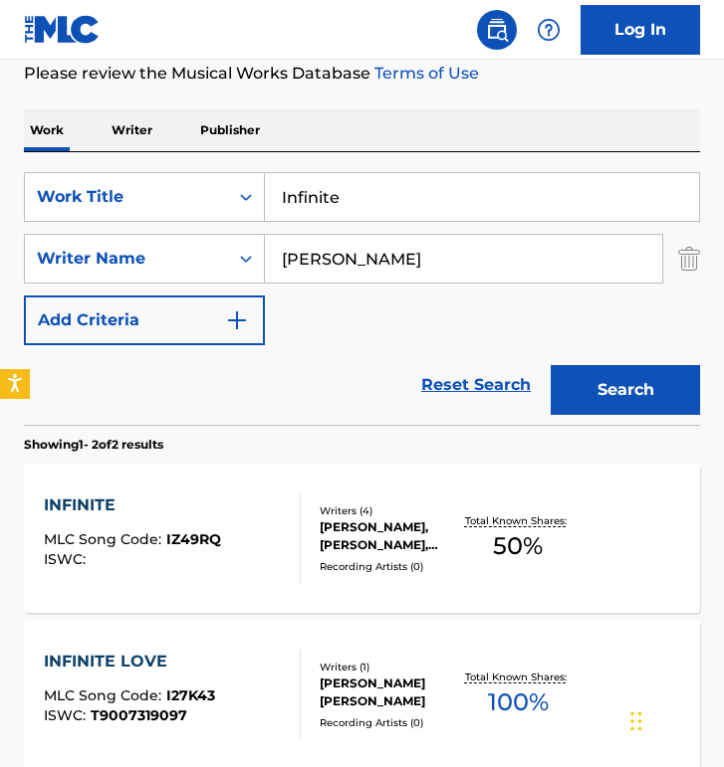
click at [362, 176] on input "Infinite" at bounding box center [482, 197] width 434 height 48
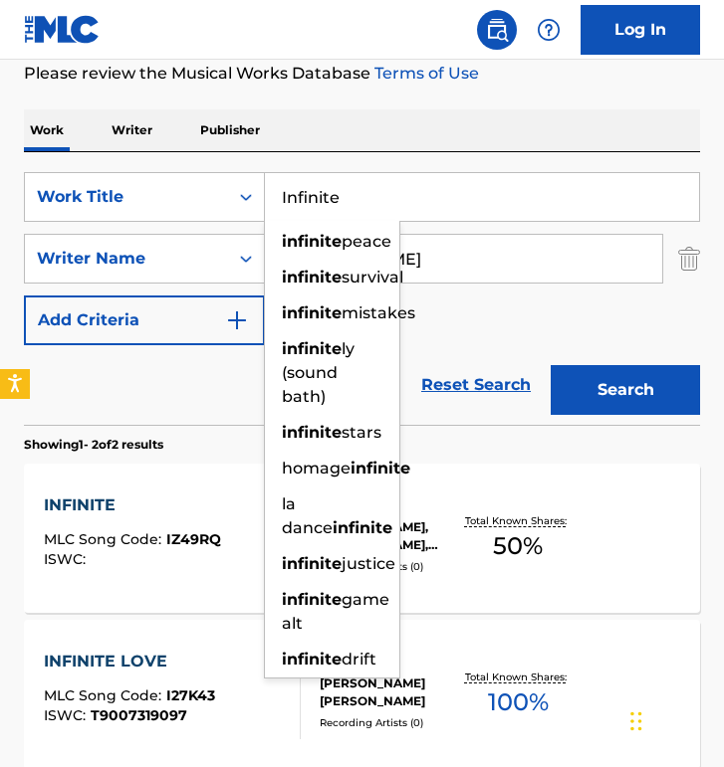
paste input "The House That Courage Built"
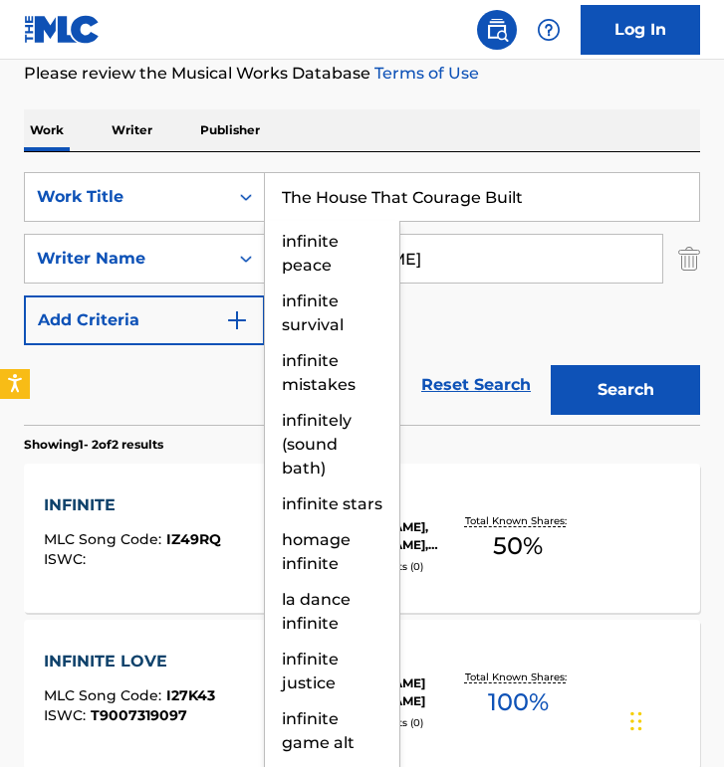
type input "The House That Courage Built"
click at [550, 365] on button "Search" at bounding box center [624, 390] width 149 height 50
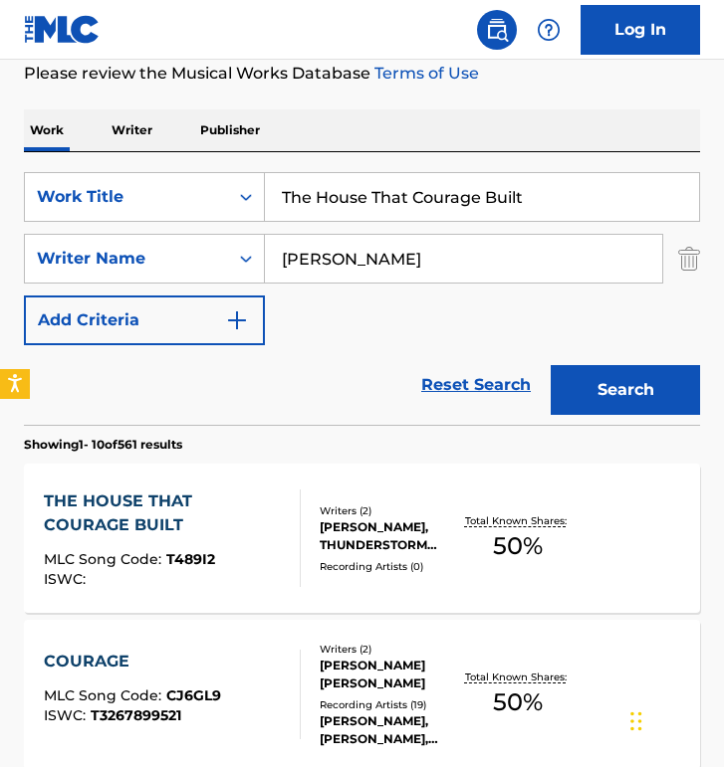
click at [200, 495] on div "THE HOUSE THAT COURAGE BUILT" at bounding box center [164, 514] width 240 height 48
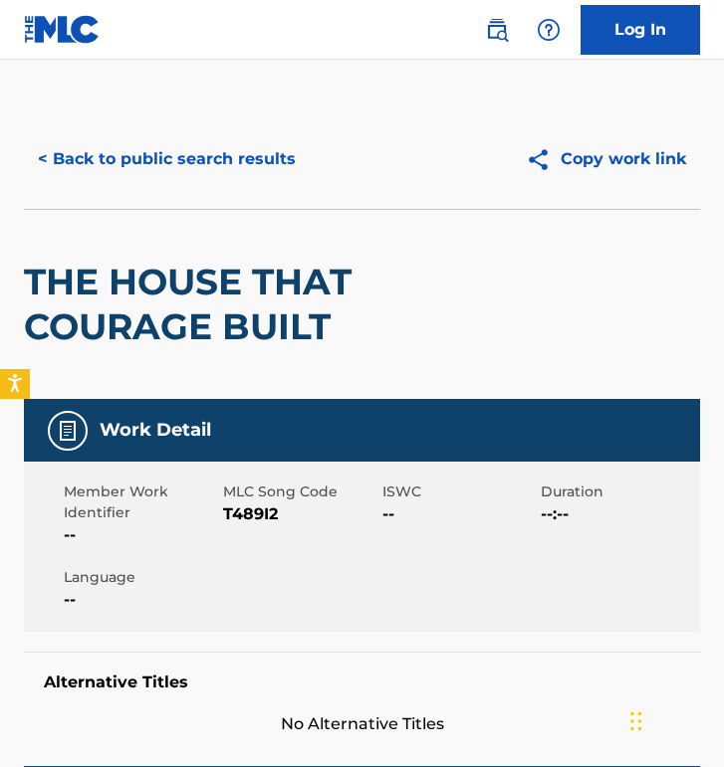
click at [241, 513] on span "T489I2" at bounding box center [300, 515] width 154 height 24
click at [198, 183] on button "< Back to public search results" at bounding box center [167, 159] width 286 height 50
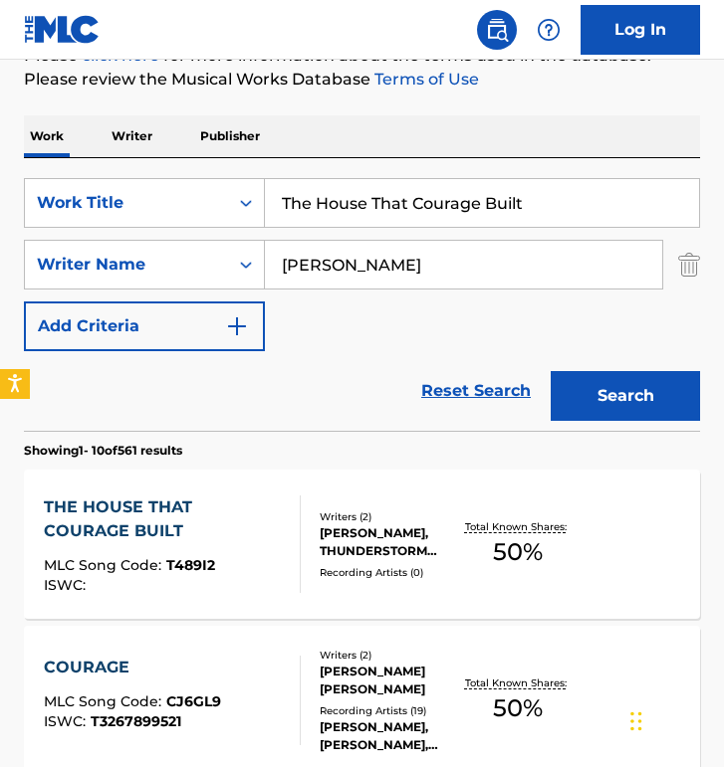
scroll to position [274, 0]
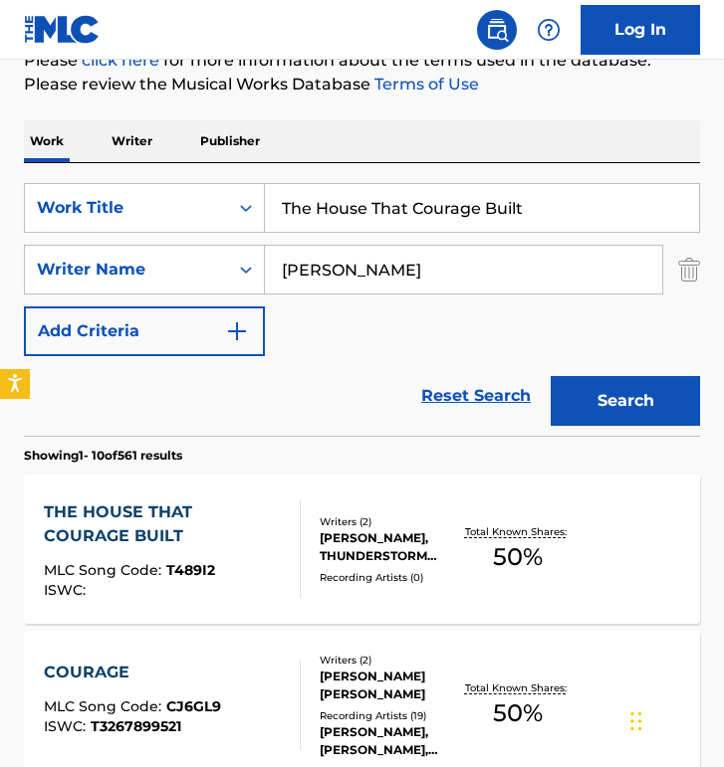
click at [379, 196] on input "The House That Courage Built" at bounding box center [482, 208] width 434 height 48
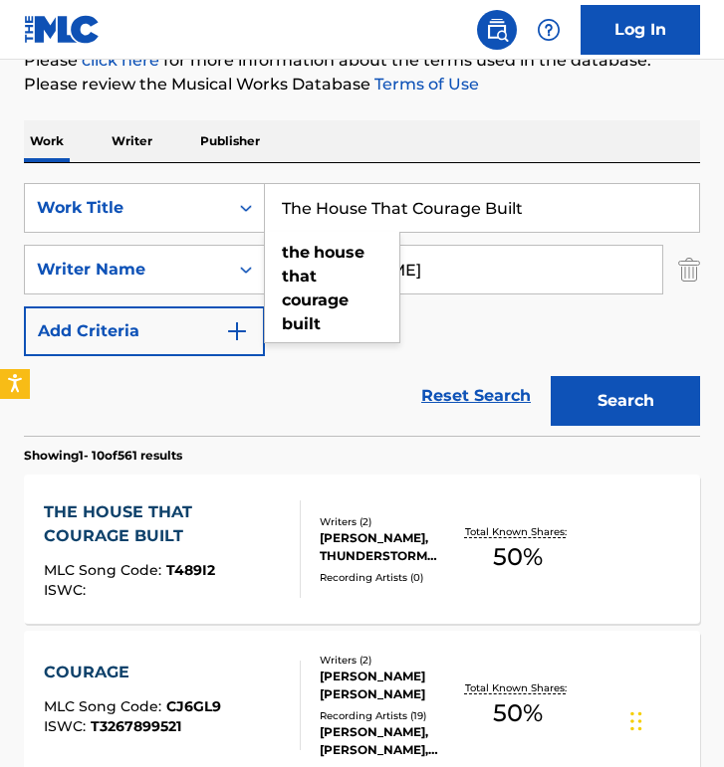
paste input "Don't Let Me Go"
type input "Don't Let Me Go"
click at [550, 376] on button "Search" at bounding box center [624, 401] width 149 height 50
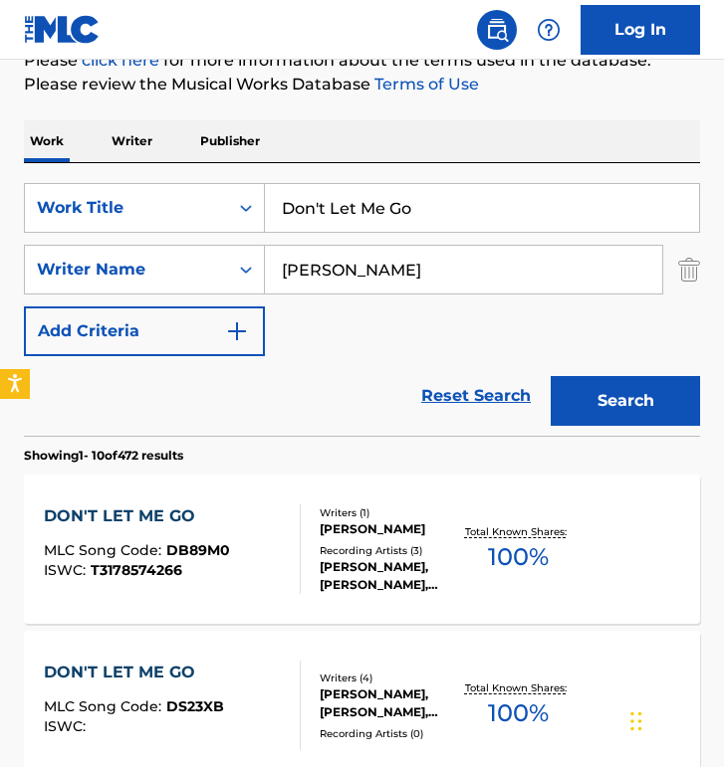
click at [258, 490] on div "DON'T LET ME GO MLC Song Code : DB89M0 ISWC : T3178574266 Writers ( 1 ) EETI TU…" at bounding box center [362, 549] width 676 height 149
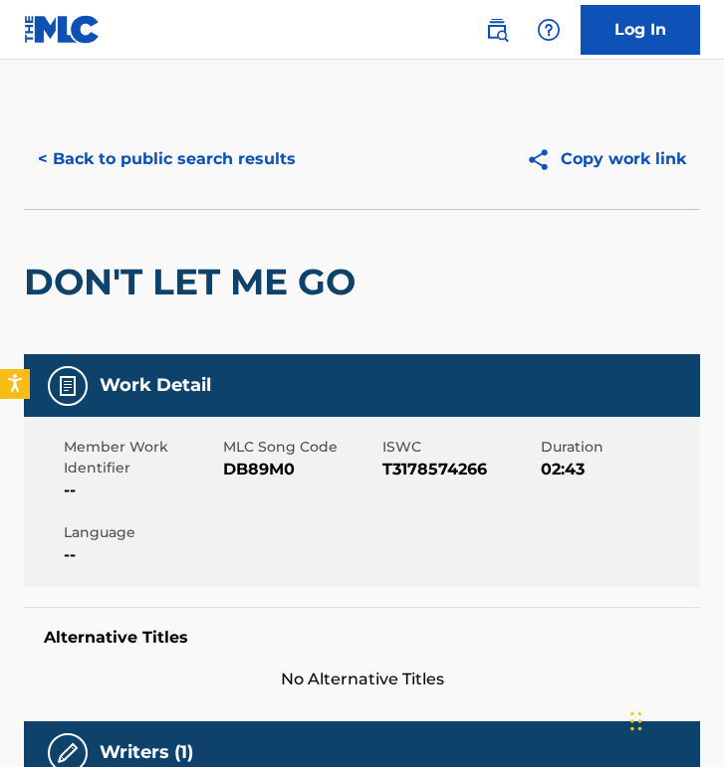
click at [133, 201] on div "< Back to public search results Copy work link" at bounding box center [362, 159] width 676 height 100
click at [147, 155] on button "< Back to public search results" at bounding box center [167, 159] width 286 height 50
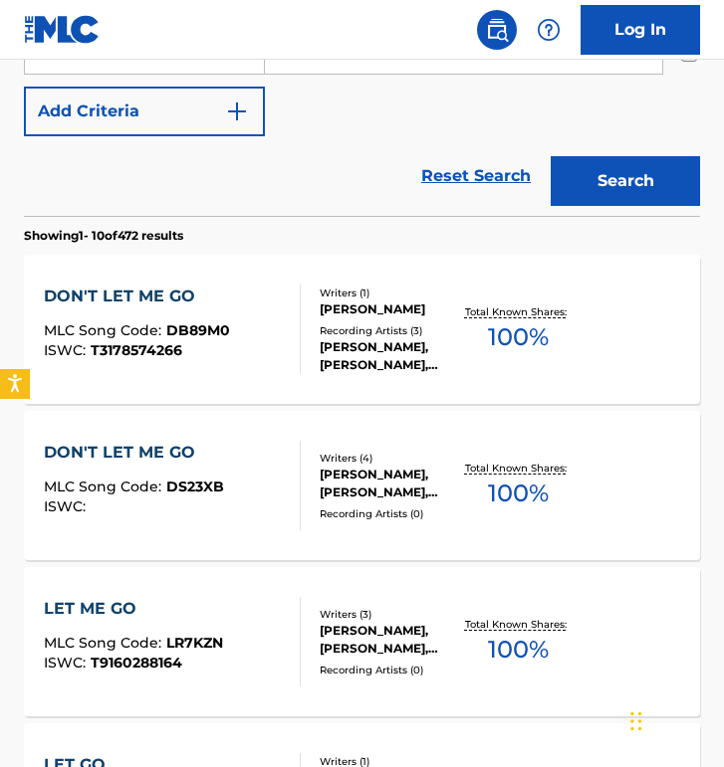
scroll to position [511, 0]
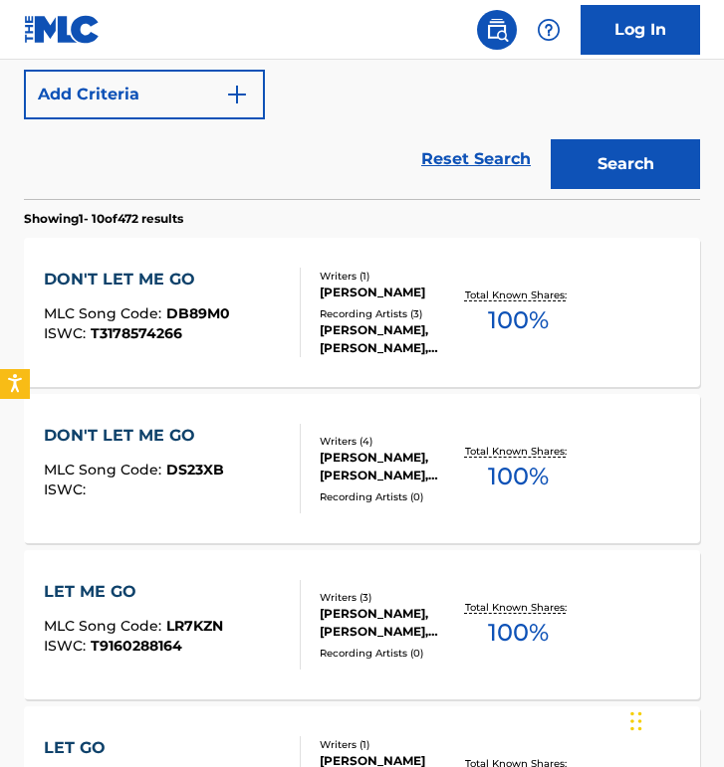
click at [252, 439] on div "DON'T LET ME GO MLC Song Code : DS23XB ISWC :" at bounding box center [172, 469] width 257 height 90
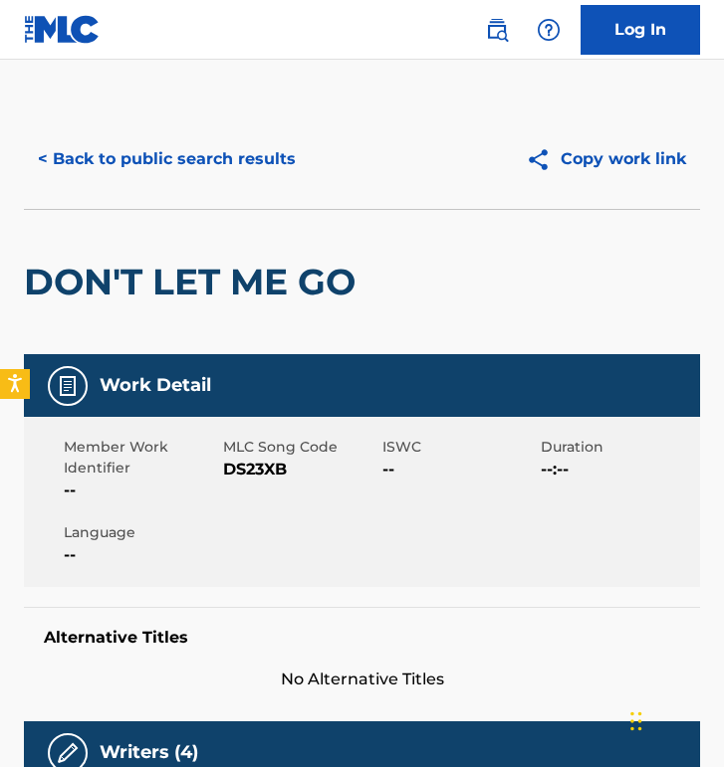
click at [262, 476] on span "DS23XB" at bounding box center [300, 470] width 154 height 24
copy span "DS23XB"
click at [208, 157] on button "< Back to public search results" at bounding box center [167, 159] width 286 height 50
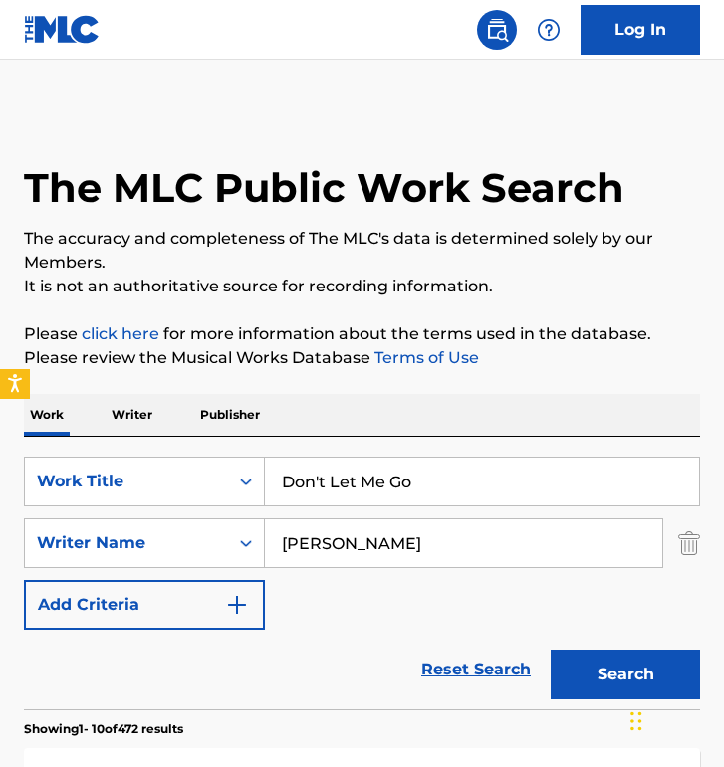
click at [346, 462] on input "Don't Let Me Go" at bounding box center [482, 482] width 434 height 48
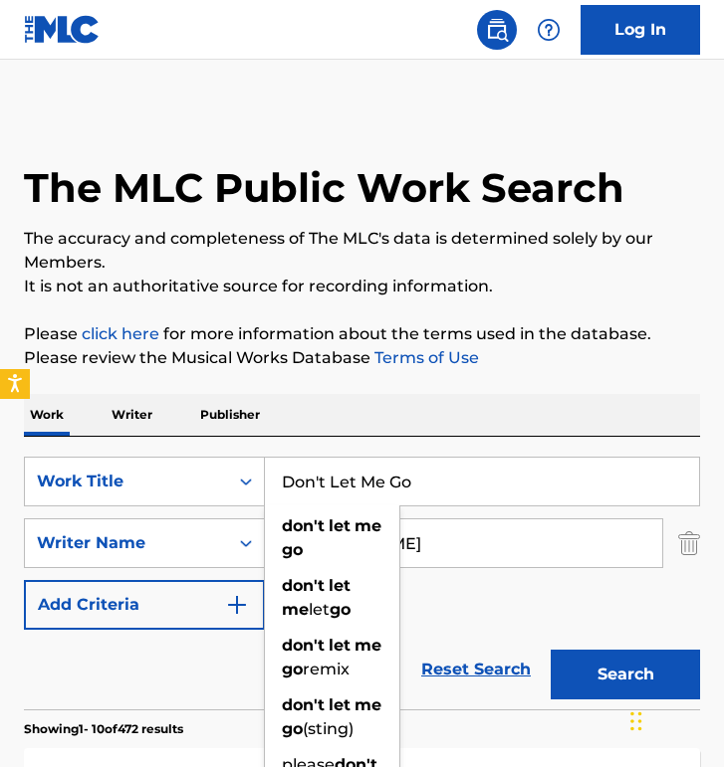
paste input "Just One Touch"
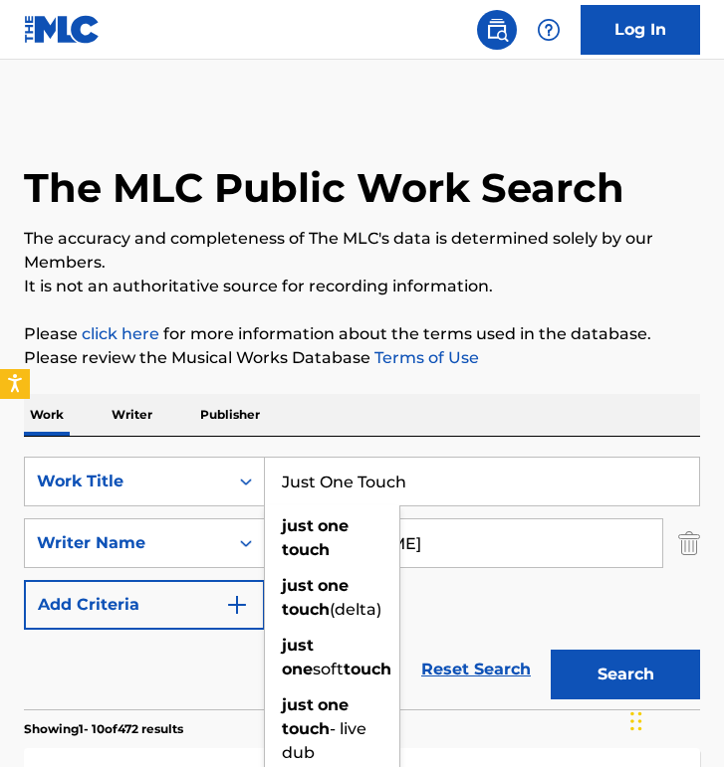
type input "Just One Touch"
click at [550, 650] on button "Search" at bounding box center [624, 675] width 149 height 50
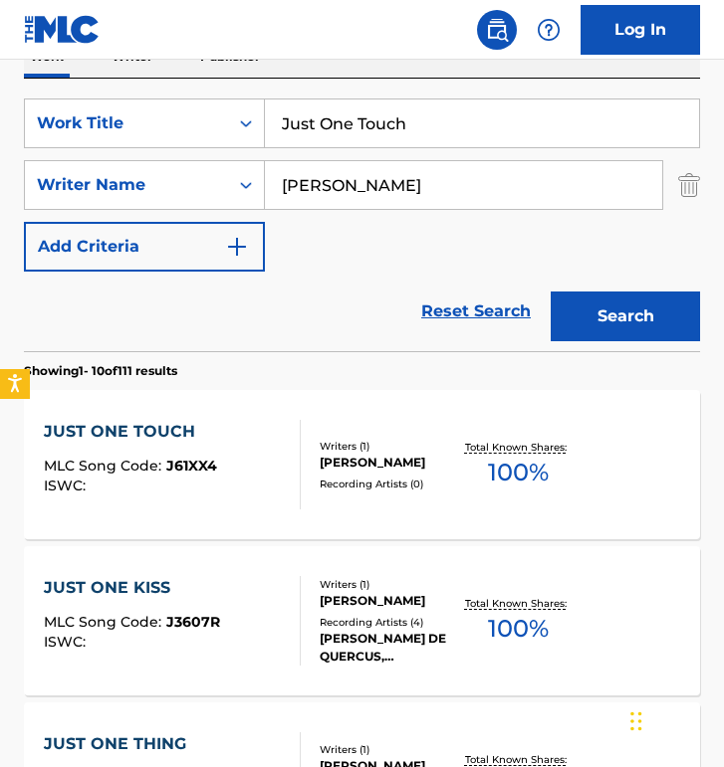
scroll to position [383, 0]
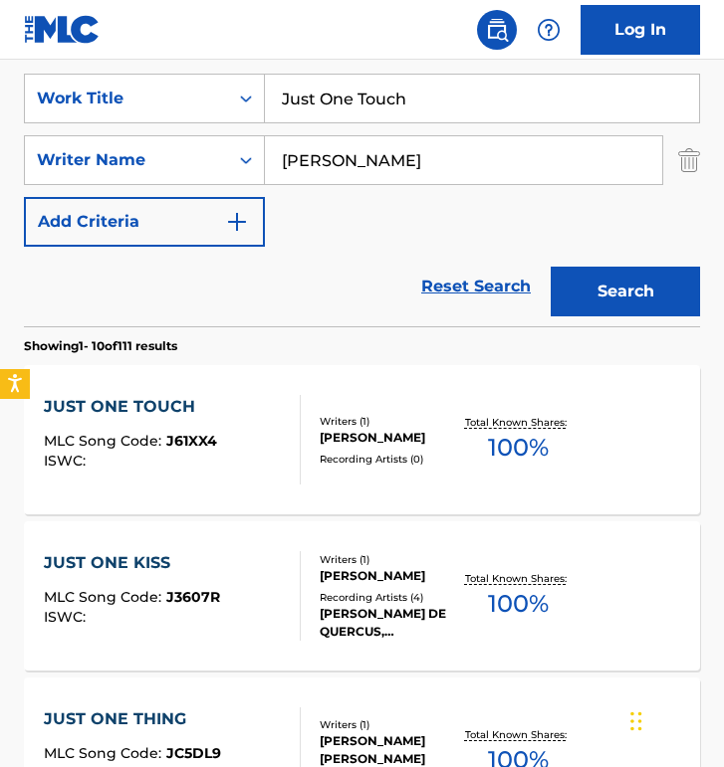
click at [273, 418] on div "JUST ONE TOUCH MLC Song Code : J61XX4 ISWC :" at bounding box center [172, 440] width 257 height 90
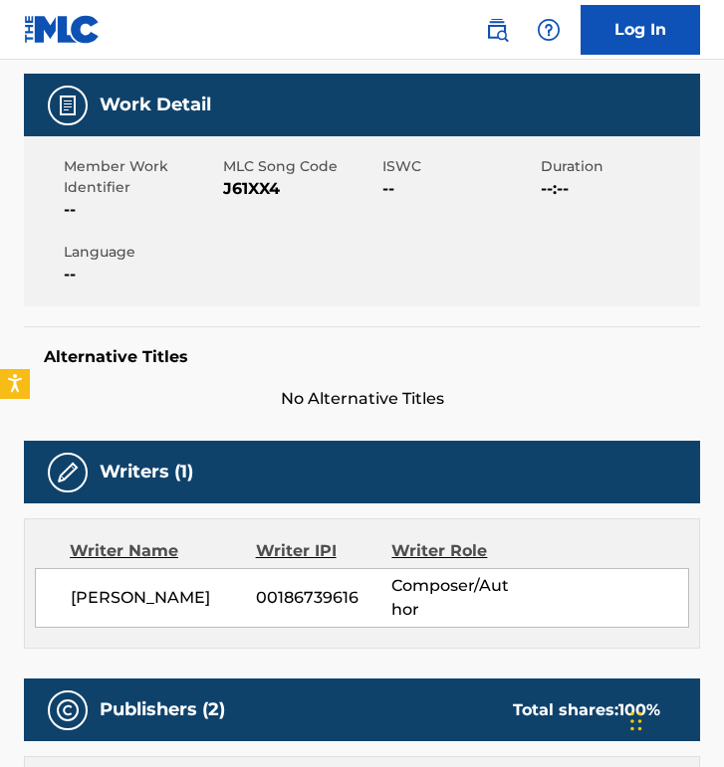
scroll to position [108, 0]
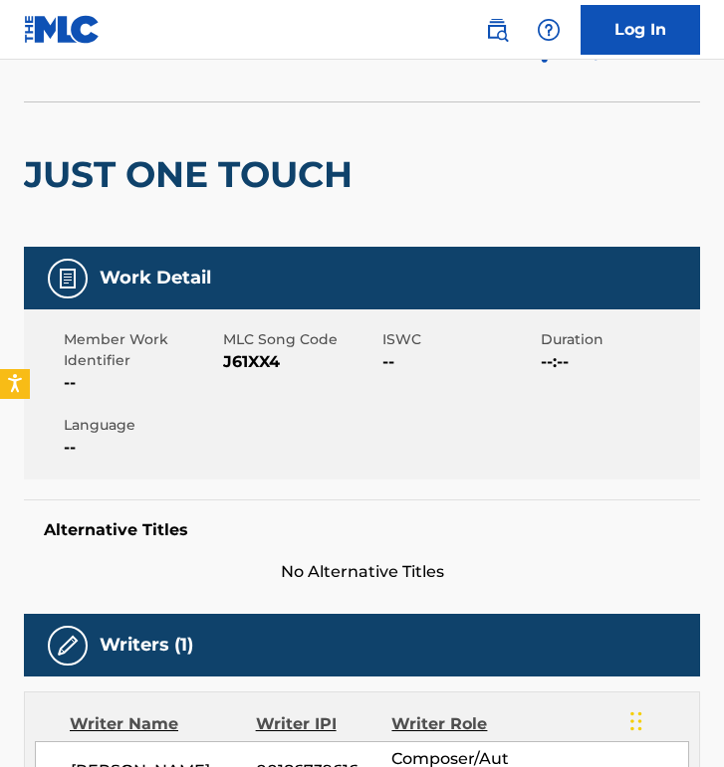
click at [263, 363] on span "J61XX4" at bounding box center [300, 362] width 154 height 24
copy span "J61XX4"
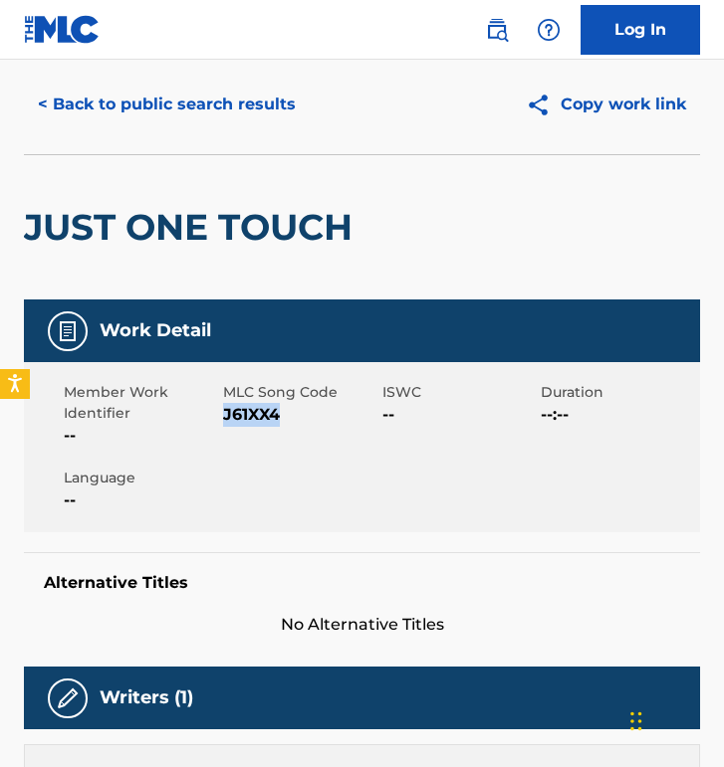
scroll to position [0, 0]
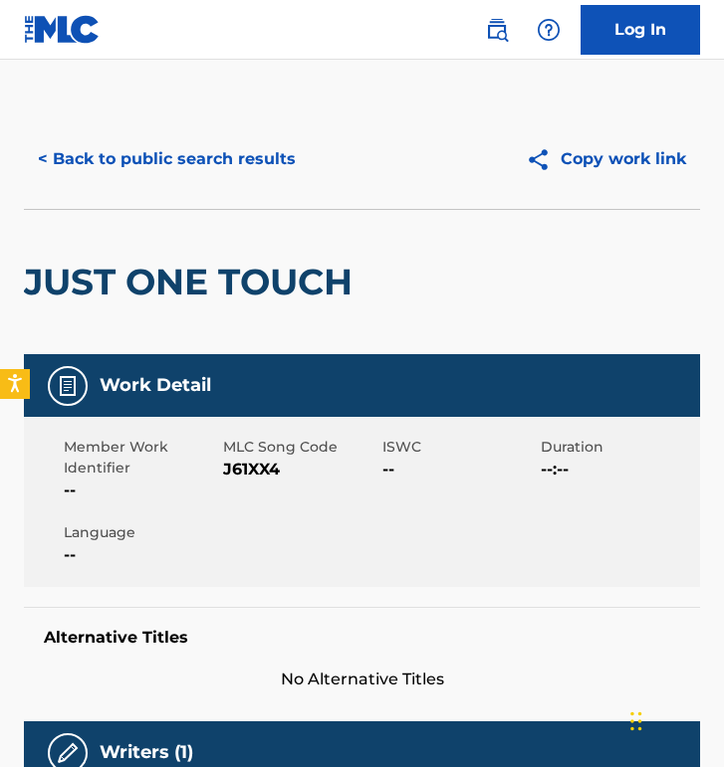
click at [306, 174] on div "< Back to public search results" at bounding box center [193, 159] width 338 height 50
click at [274, 168] on button "< Back to public search results" at bounding box center [167, 159] width 286 height 50
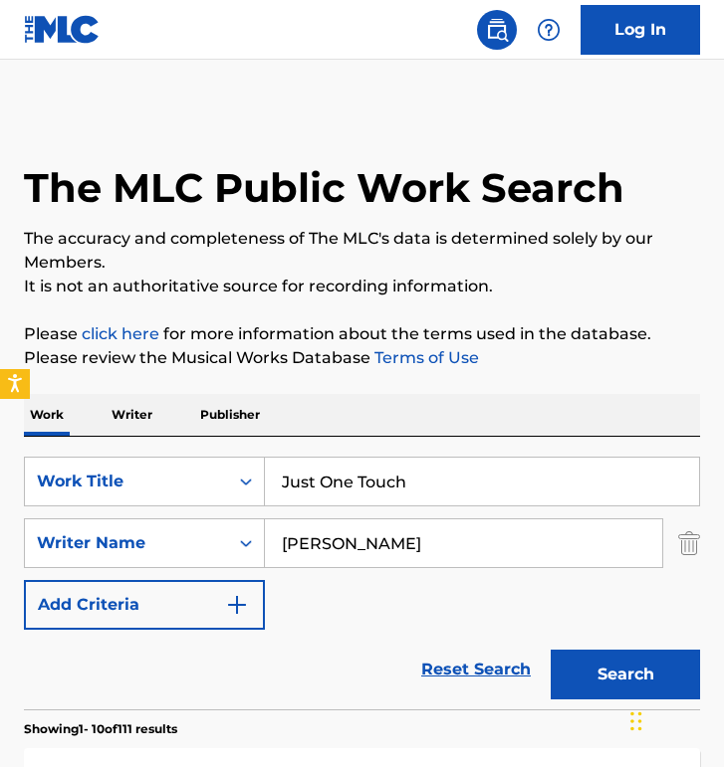
scroll to position [383, 0]
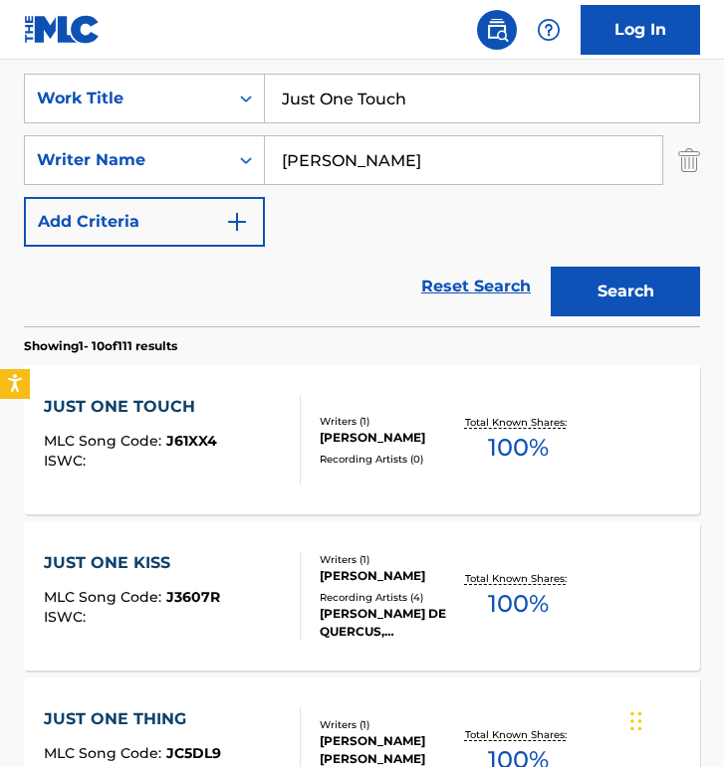
click at [397, 108] on input "Just One Touch" at bounding box center [482, 99] width 434 height 48
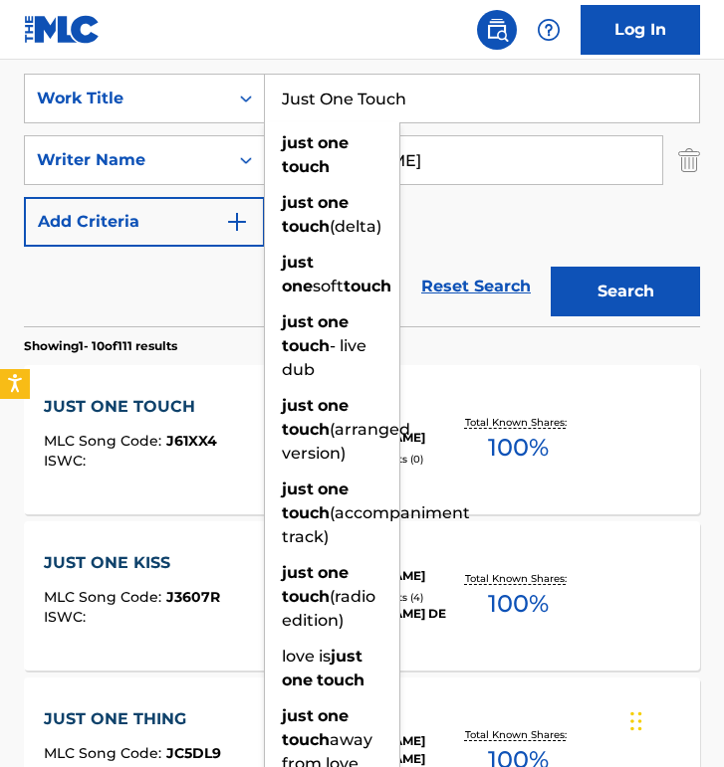
paste input "A Little Proof"
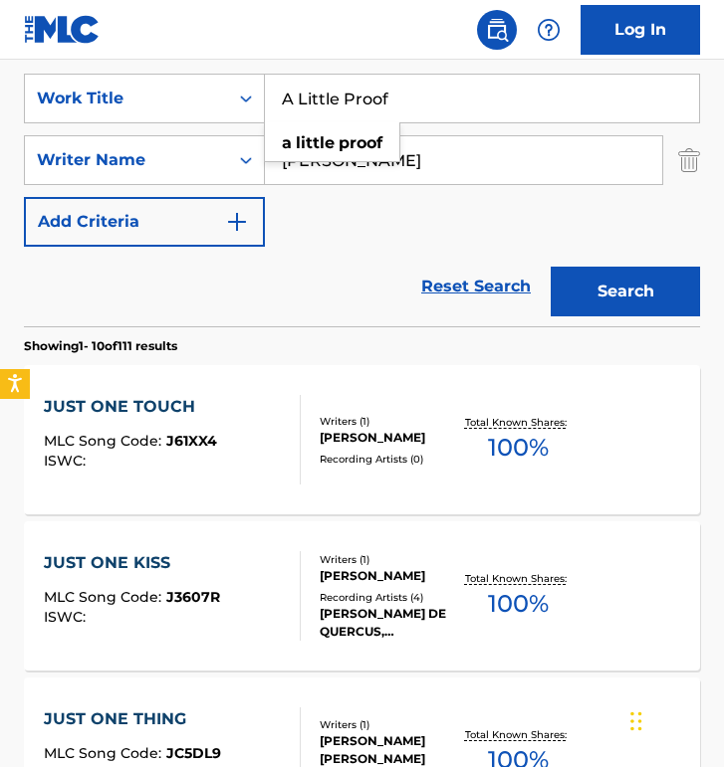
type input "A Little Proof"
click at [461, 136] on input "[PERSON_NAME]" at bounding box center [463, 160] width 397 height 48
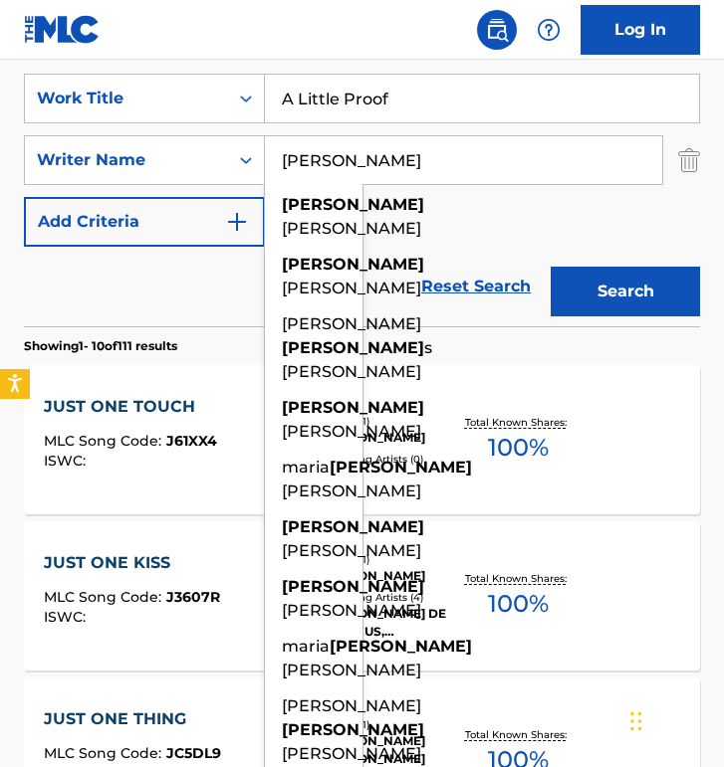
click at [461, 136] on input "[PERSON_NAME]" at bounding box center [463, 160] width 397 height 48
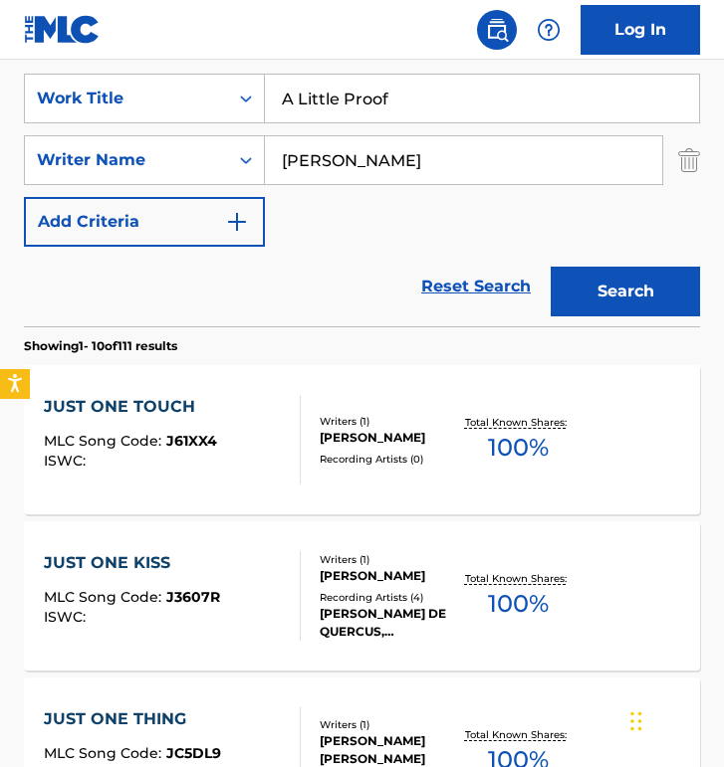
type input "ezra"
click at [550, 267] on button "Search" at bounding box center [624, 292] width 149 height 50
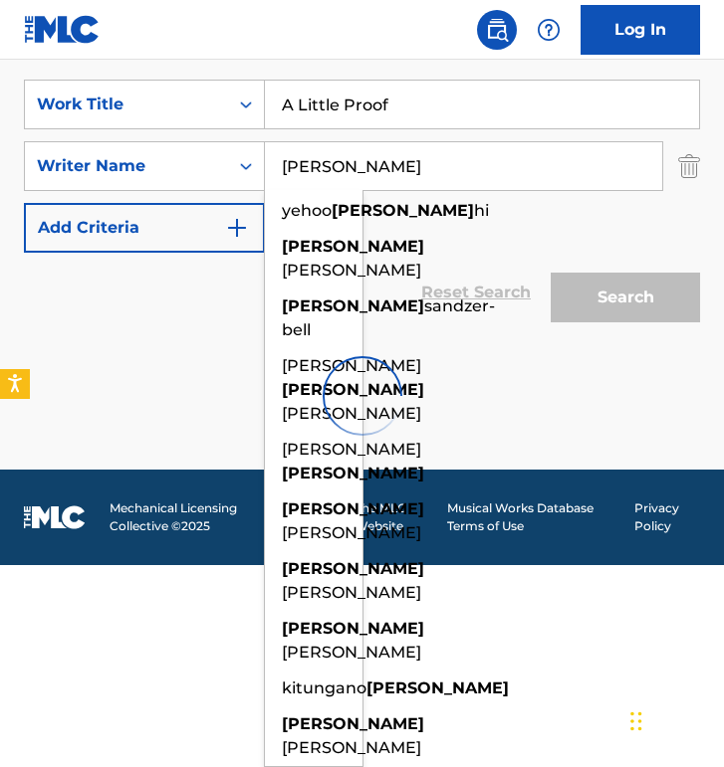
scroll to position [175, 0]
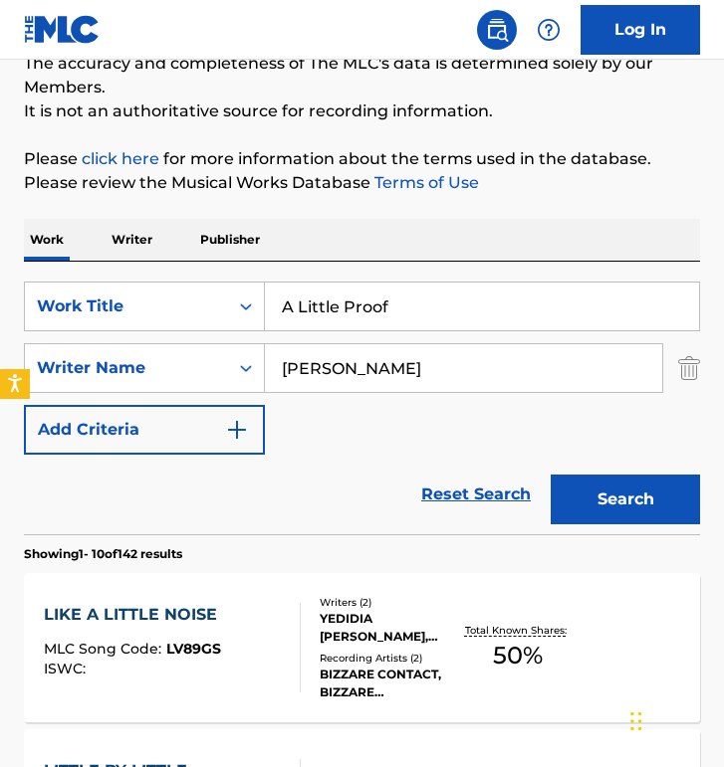
click at [455, 224] on div "Work Writer Publisher" at bounding box center [362, 240] width 676 height 42
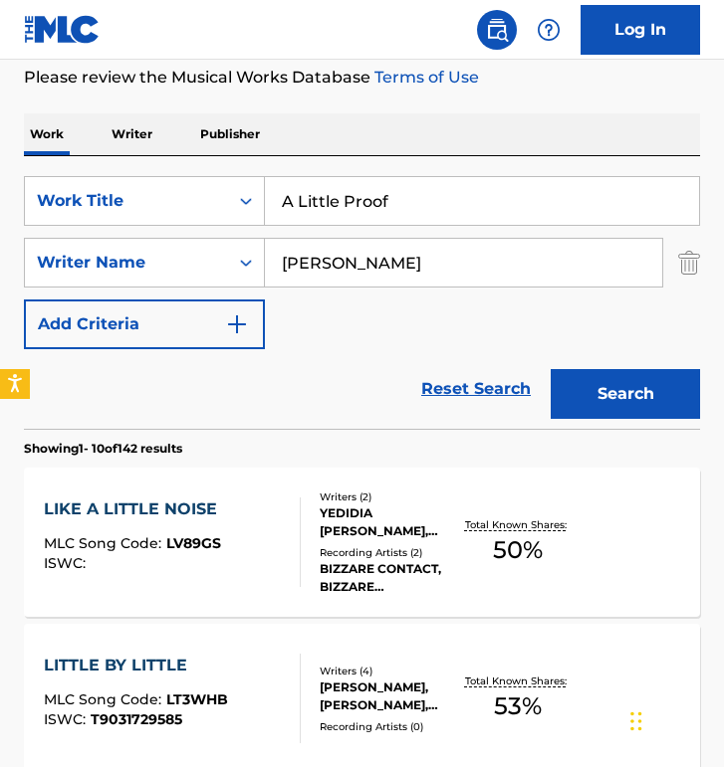
scroll to position [312, 0]
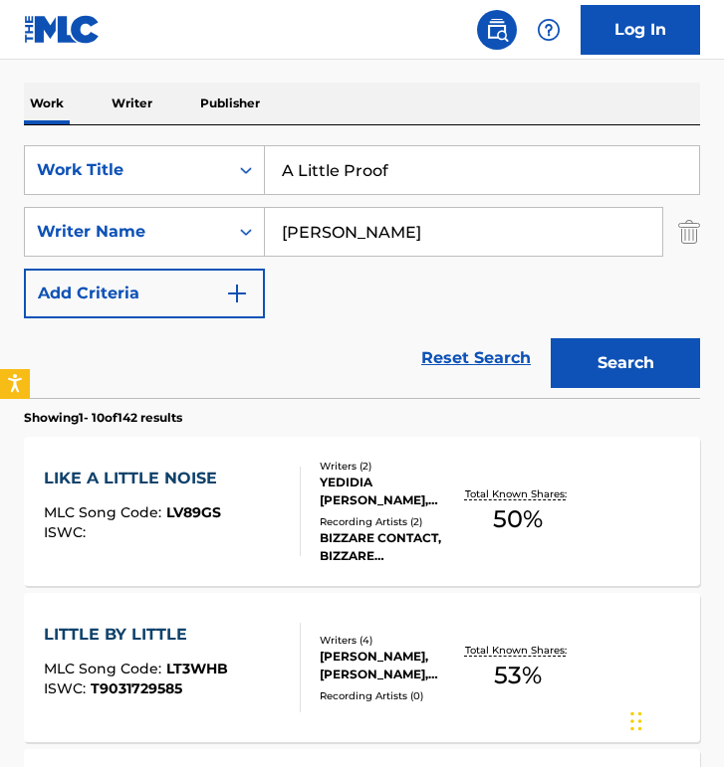
click at [386, 192] on input "A Little Proof" at bounding box center [482, 170] width 434 height 48
click at [389, 184] on input "A Little Proof" at bounding box center [482, 170] width 434 height 48
click at [390, 183] on input "A Little Proof" at bounding box center [482, 170] width 434 height 48
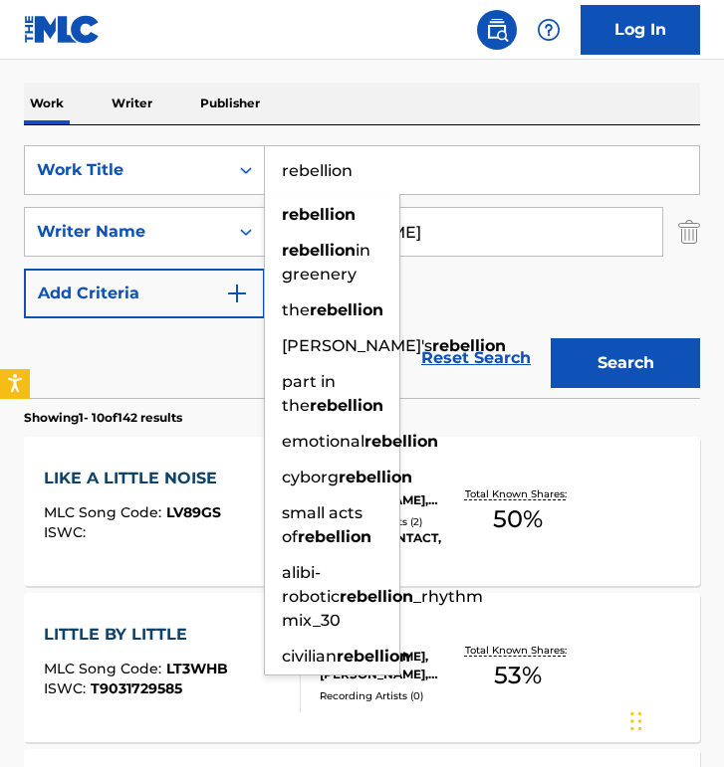
type input "rebellion"
click at [550, 338] on button "Search" at bounding box center [624, 363] width 149 height 50
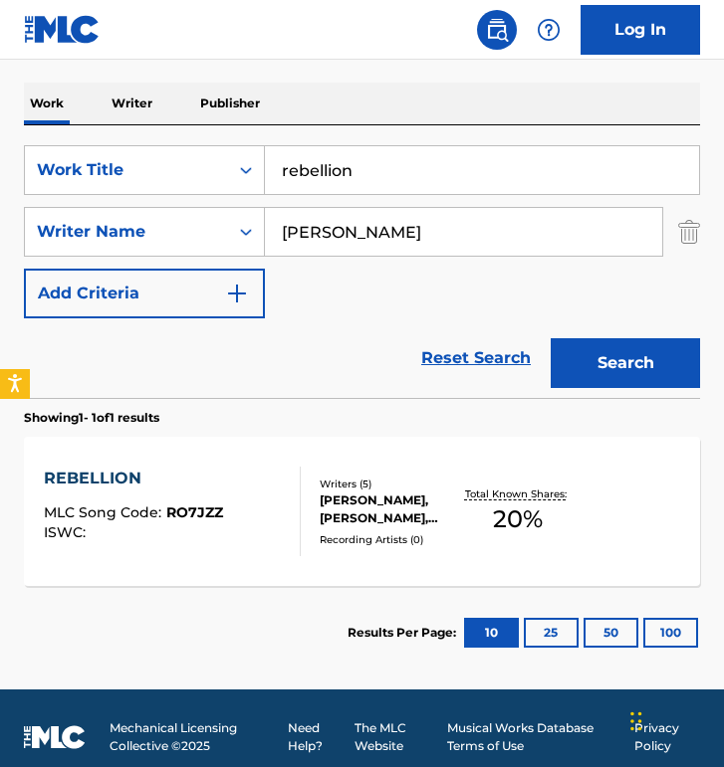
click at [160, 490] on div "REBELLION" at bounding box center [133, 479] width 179 height 24
